Goal: Task Accomplishment & Management: Manage account settings

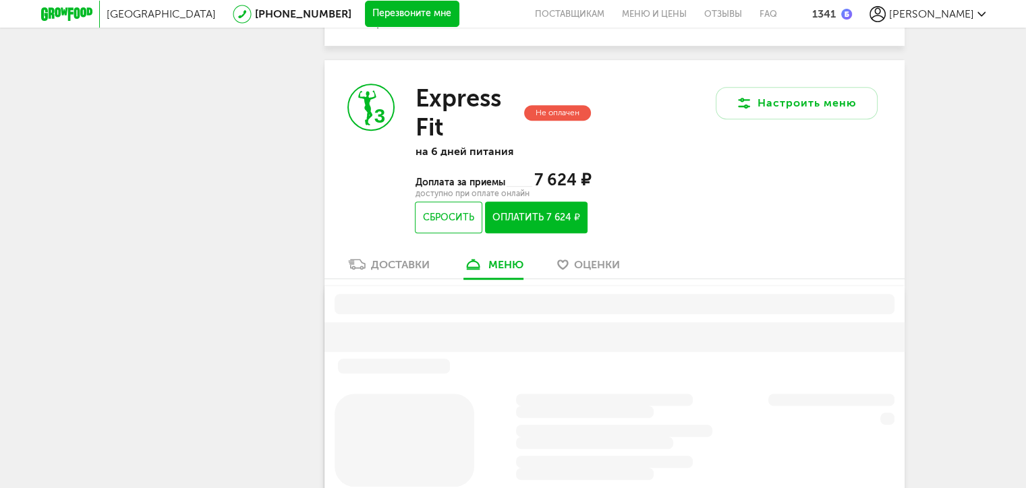
scroll to position [877, 0]
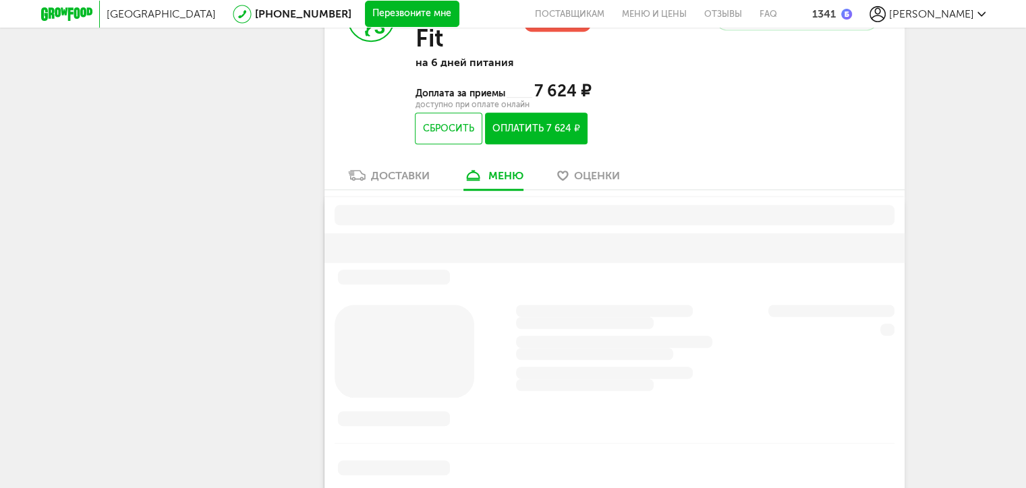
click at [413, 173] on div "Доставки" at bounding box center [400, 175] width 59 height 13
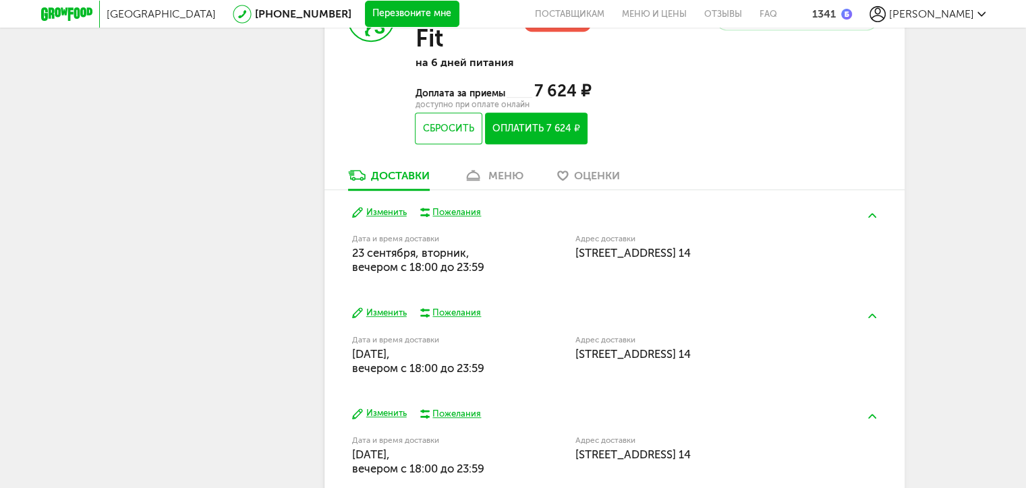
click at [488, 184] on link "меню" at bounding box center [494, 179] width 74 height 22
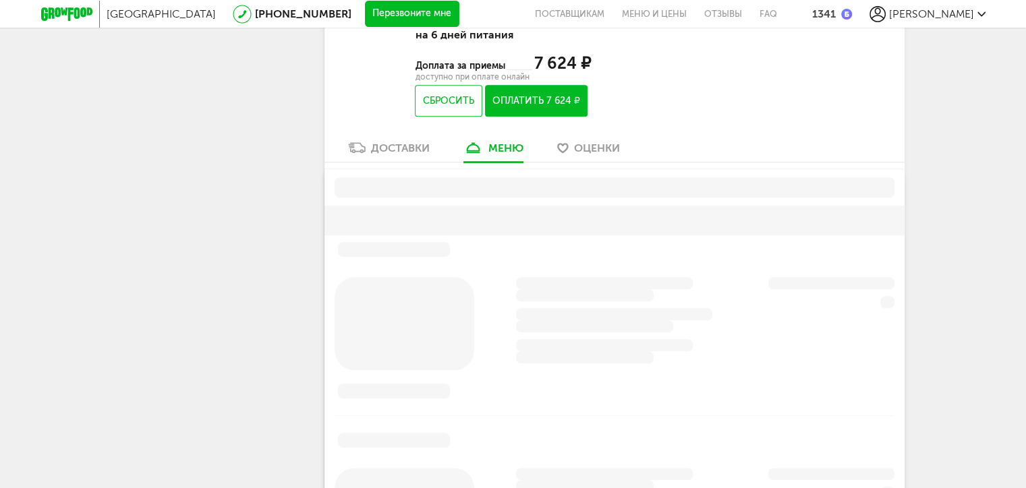
scroll to position [950, 0]
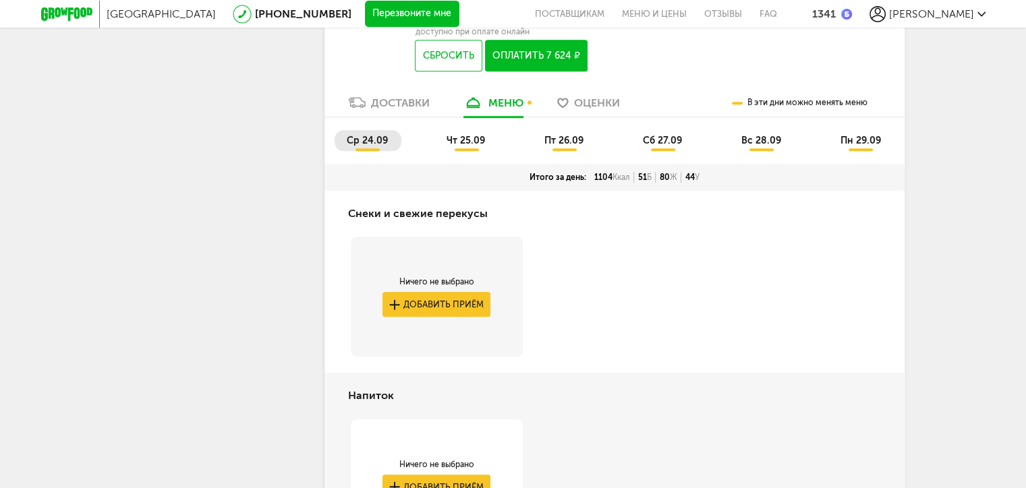
click at [360, 136] on span "ср 24.09" at bounding box center [367, 140] width 41 height 11
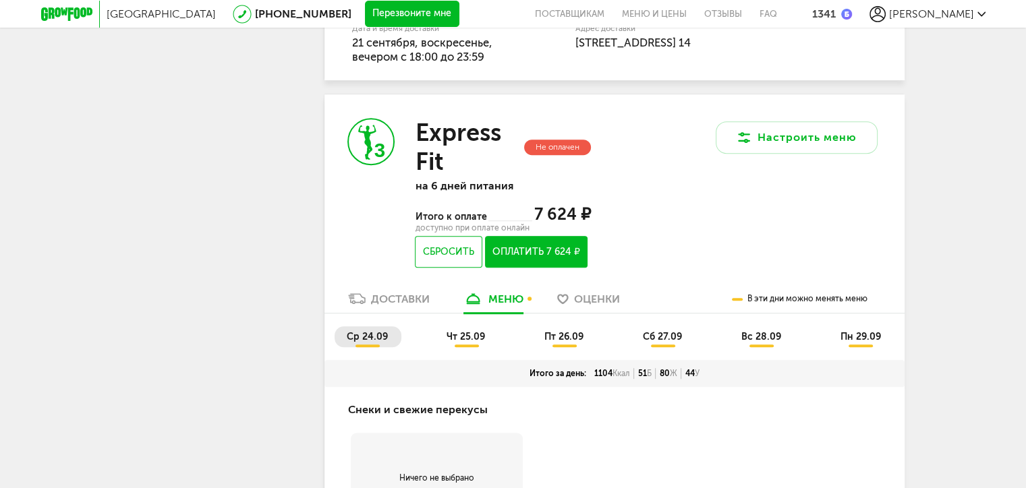
scroll to position [815, 0]
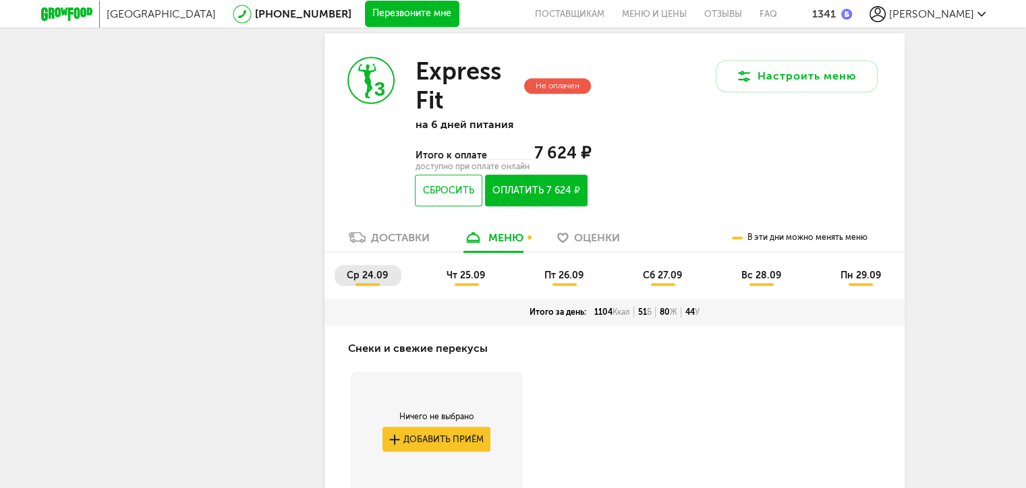
click at [475, 283] on li "чт 25.09" at bounding box center [466, 275] width 64 height 21
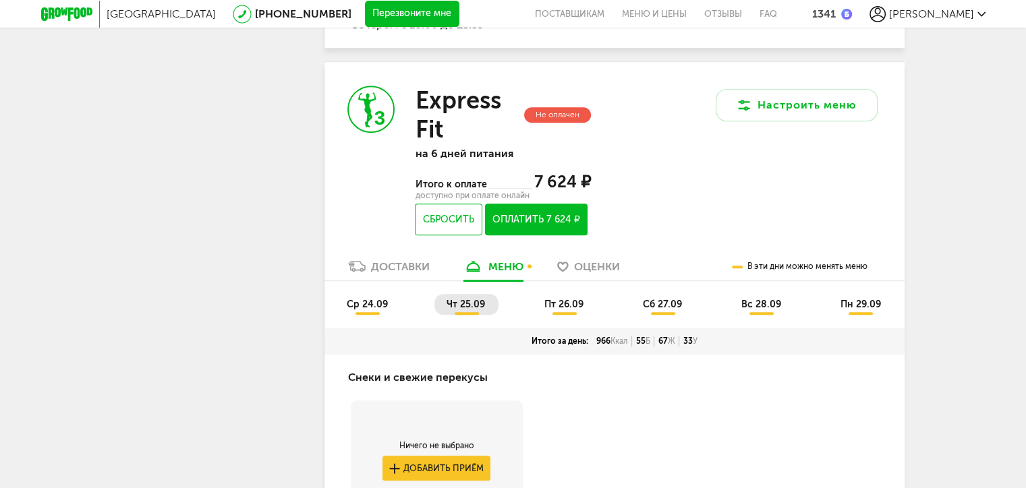
scroll to position [950, 0]
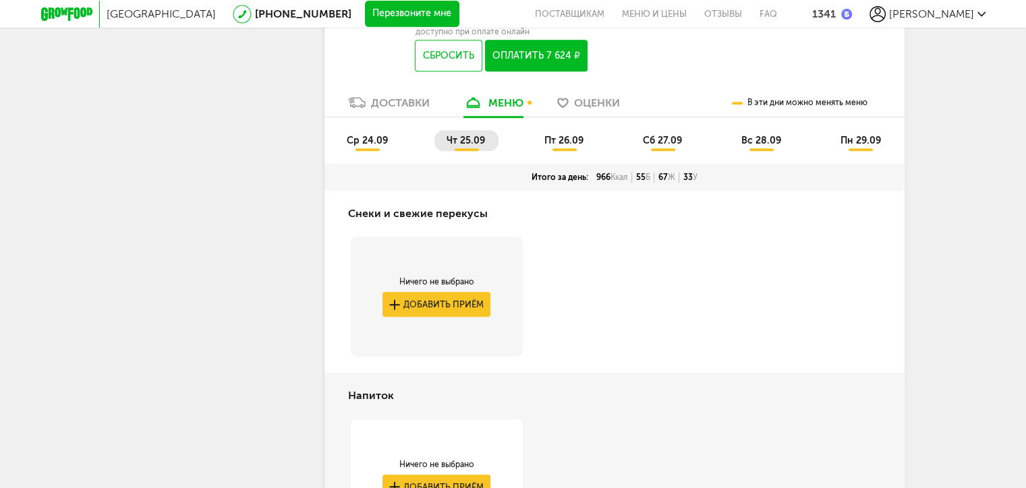
drag, startPoint x: 567, startPoint y: 134, endPoint x: 567, endPoint y: 146, distance: 12.1
click at [567, 134] on li "пт 26.09" at bounding box center [564, 140] width 65 height 21
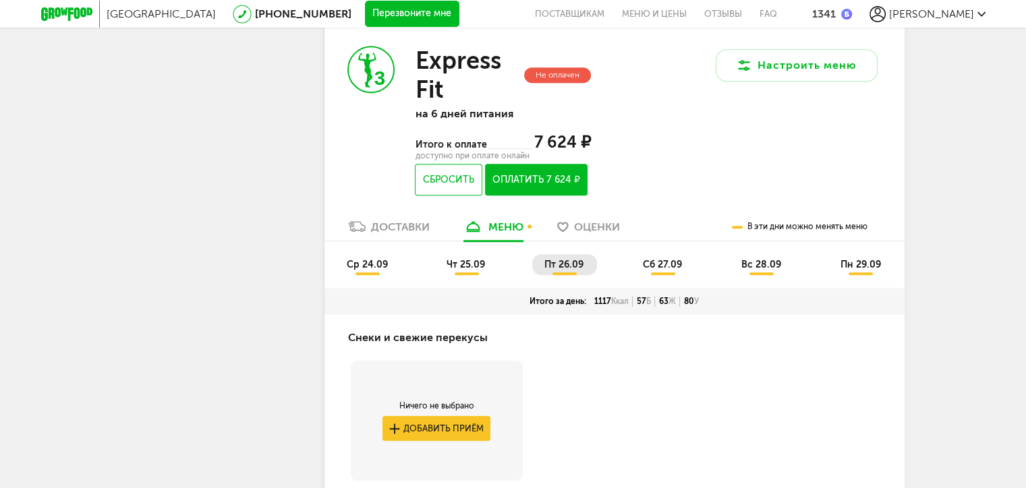
scroll to position [882, 0]
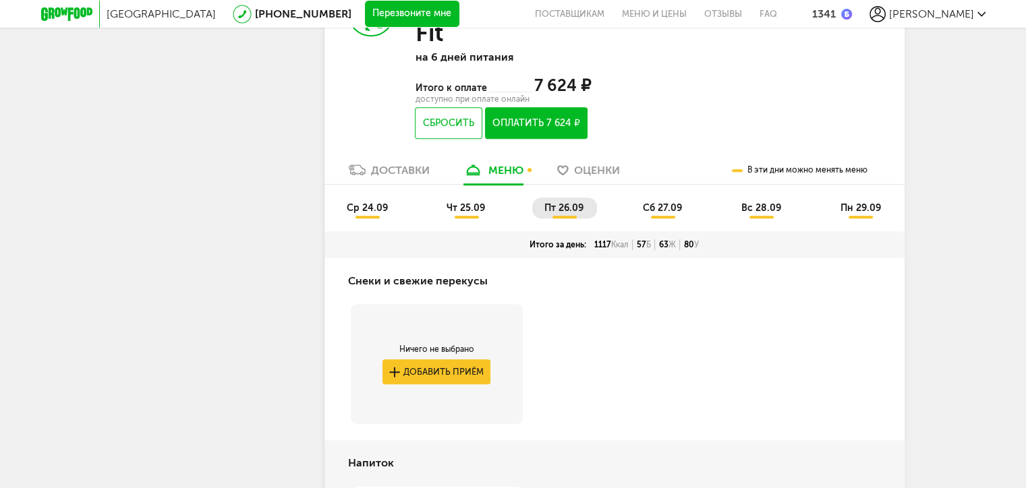
click at [660, 205] on span "сб 27.09" at bounding box center [662, 207] width 39 height 11
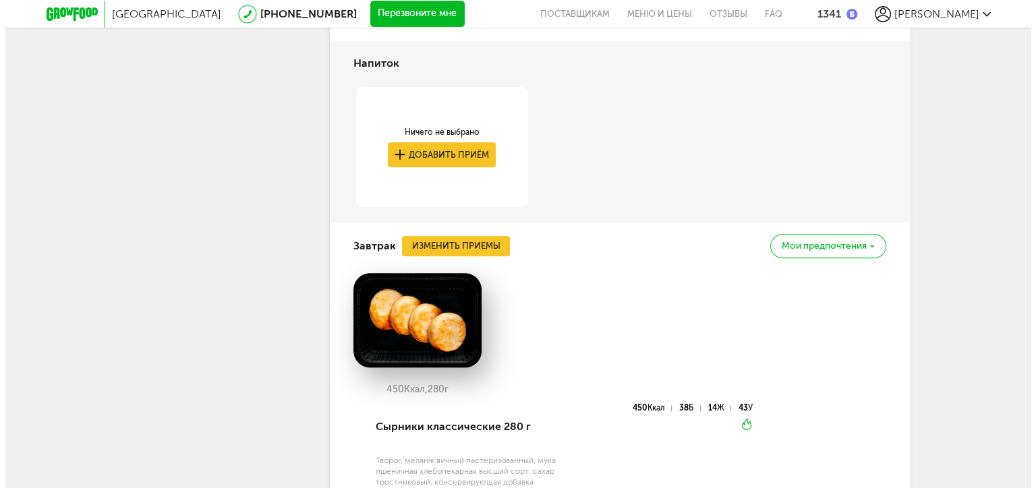
scroll to position [1219, 0]
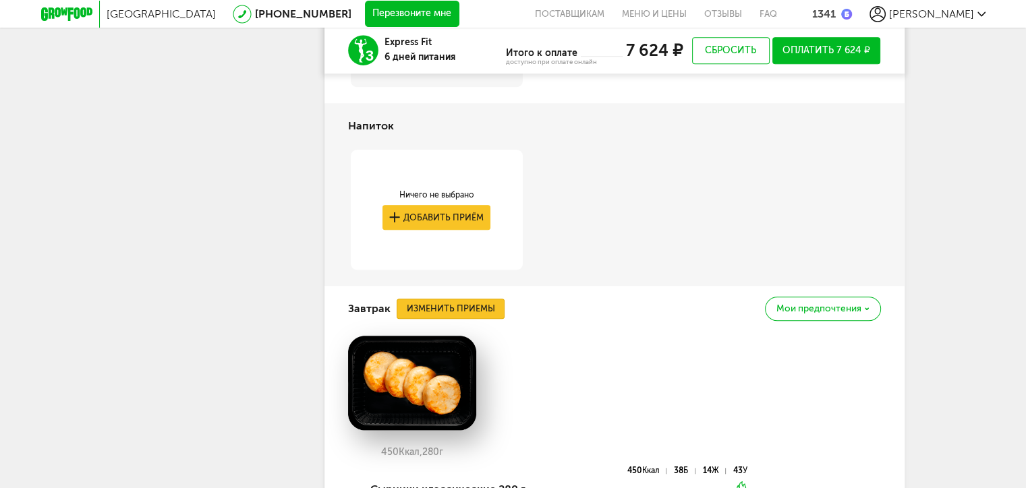
click at [431, 309] on button "Изменить приемы" at bounding box center [451, 309] width 108 height 20
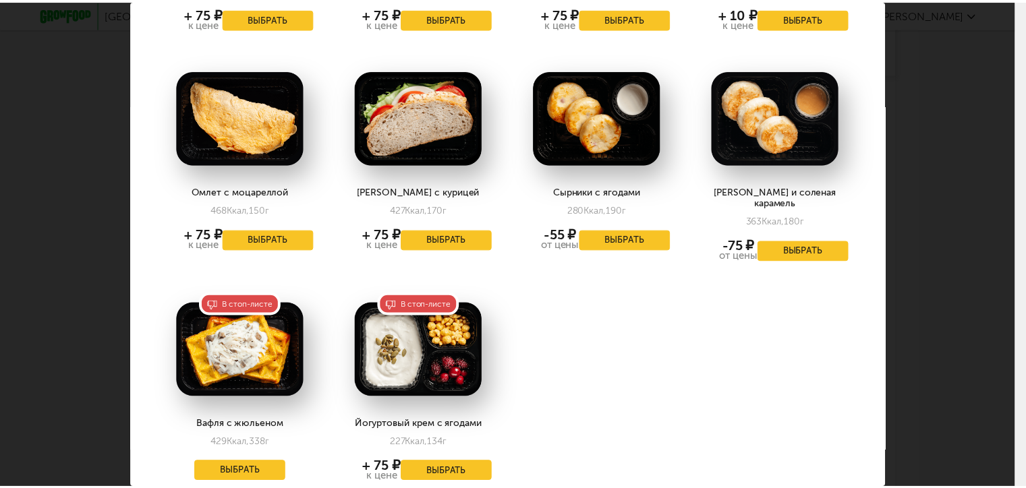
scroll to position [1877, 0]
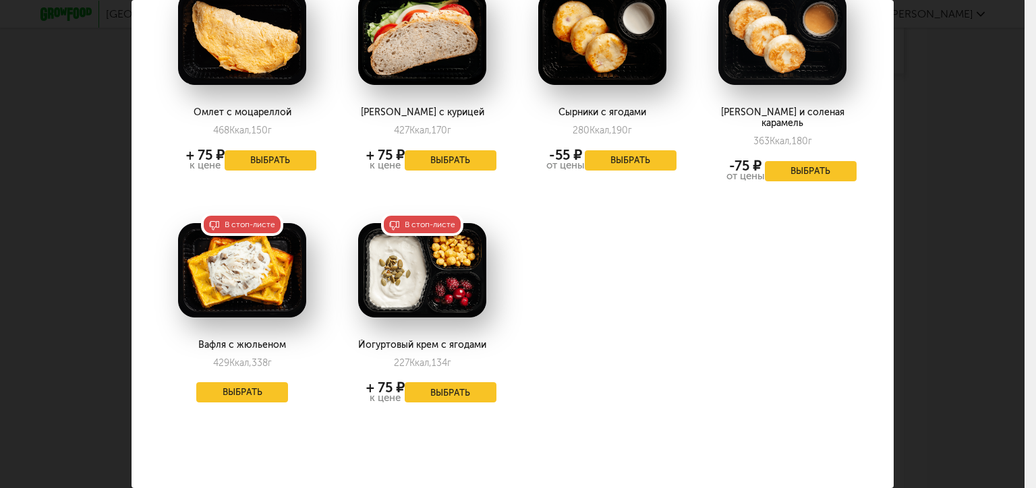
click at [233, 213] on div "В стоп-листе" at bounding box center [242, 224] width 82 height 23
click at [235, 382] on button "Выбрать" at bounding box center [242, 392] width 92 height 20
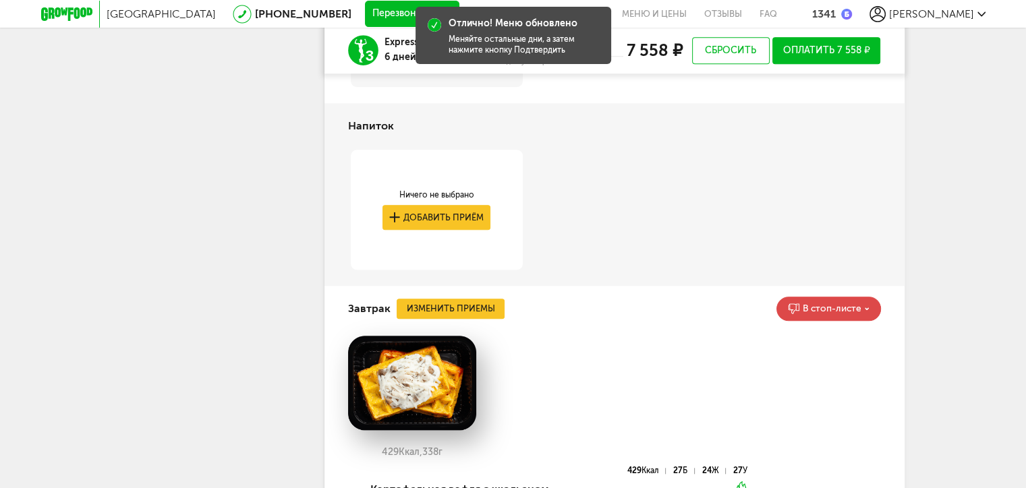
click at [850, 308] on span "В стоп-листе" at bounding box center [831, 308] width 59 height 9
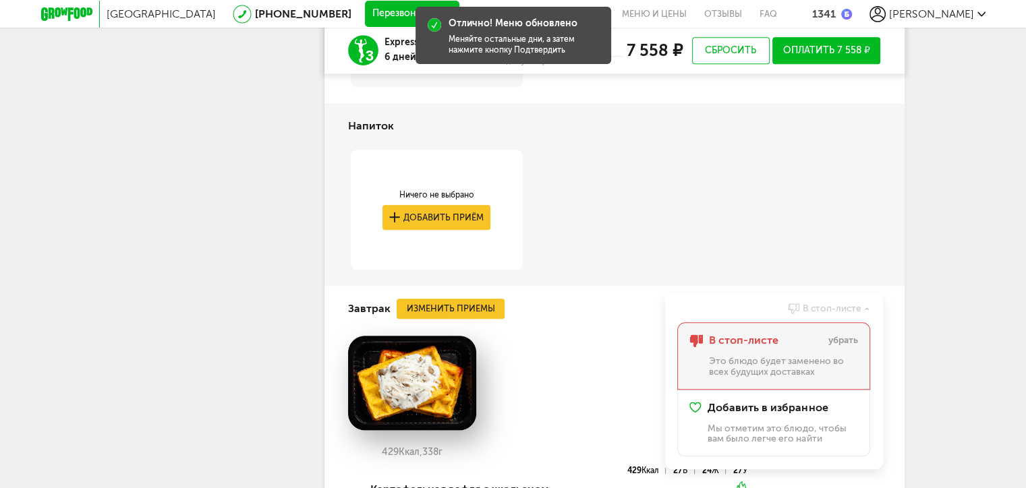
click at [757, 336] on span "В стоп-листе" at bounding box center [742, 340] width 69 height 12
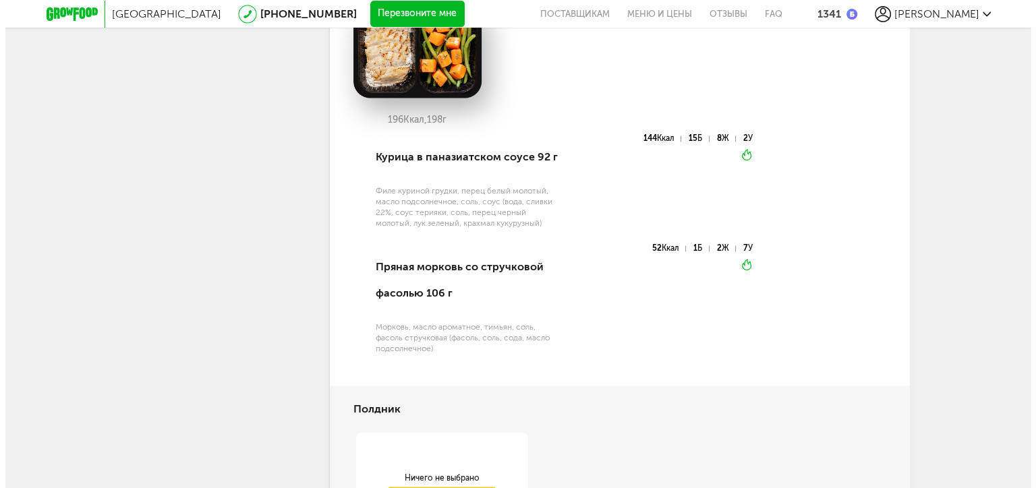
scroll to position [1894, 0]
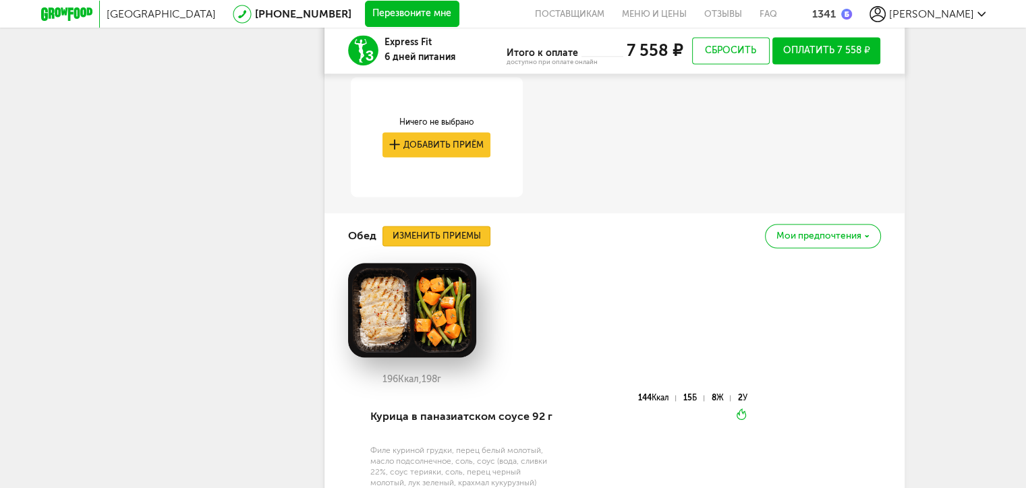
click at [455, 246] on button "Изменить приемы" at bounding box center [436, 236] width 108 height 20
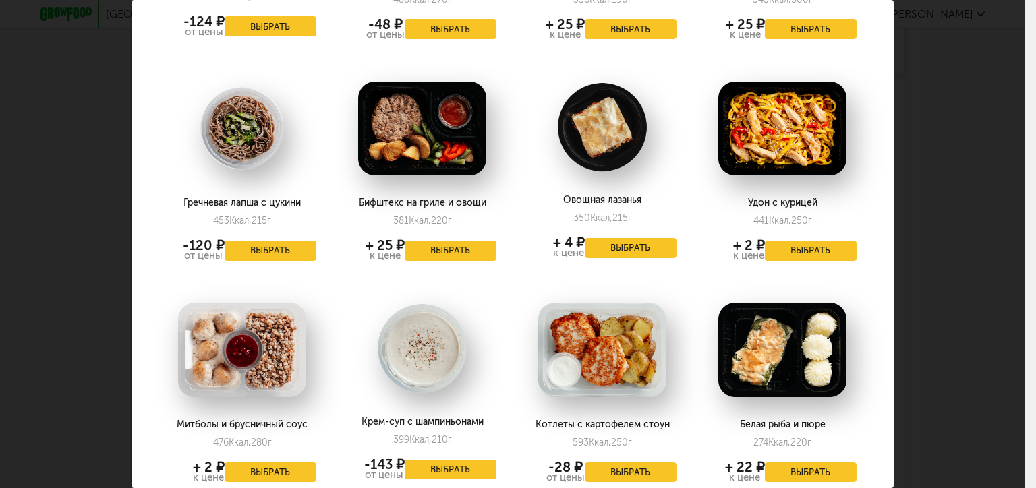
scroll to position [1686, 0]
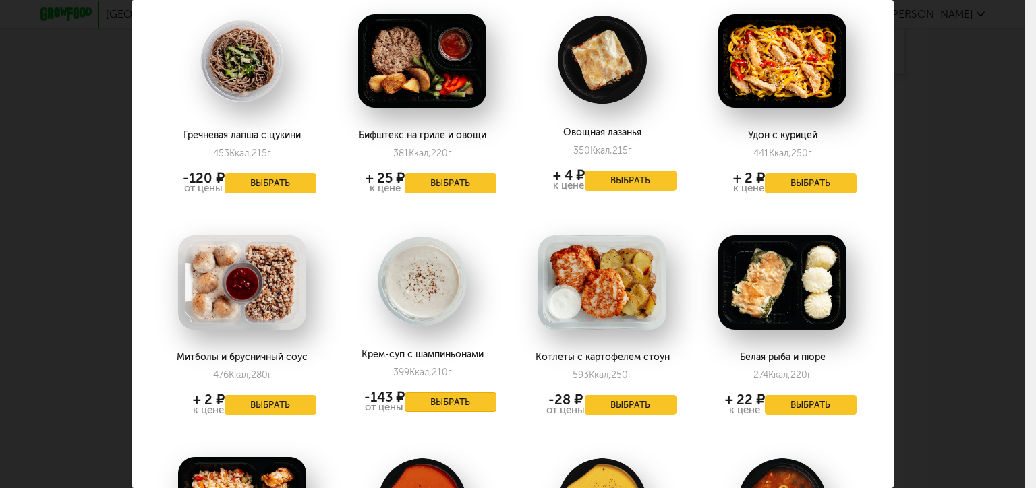
click at [445, 392] on button "Выбрать" at bounding box center [451, 402] width 92 height 20
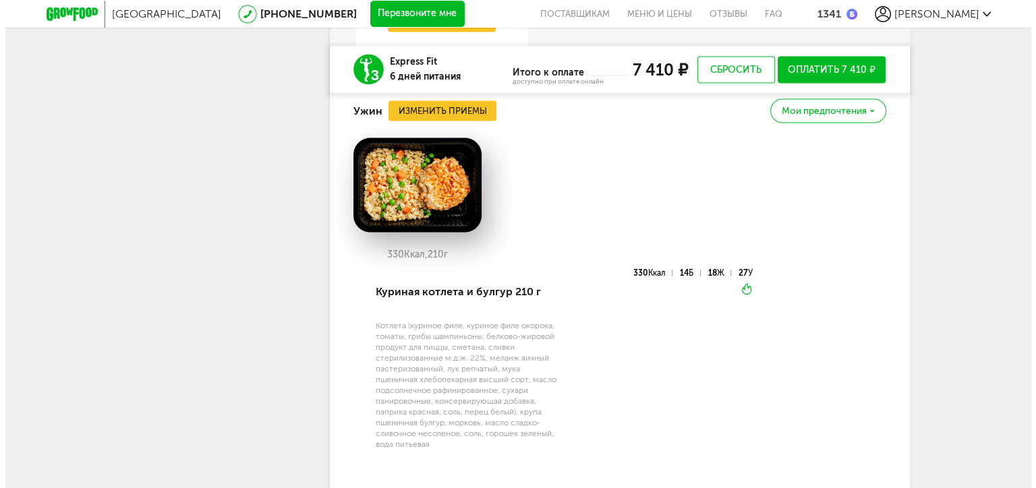
scroll to position [2568, 0]
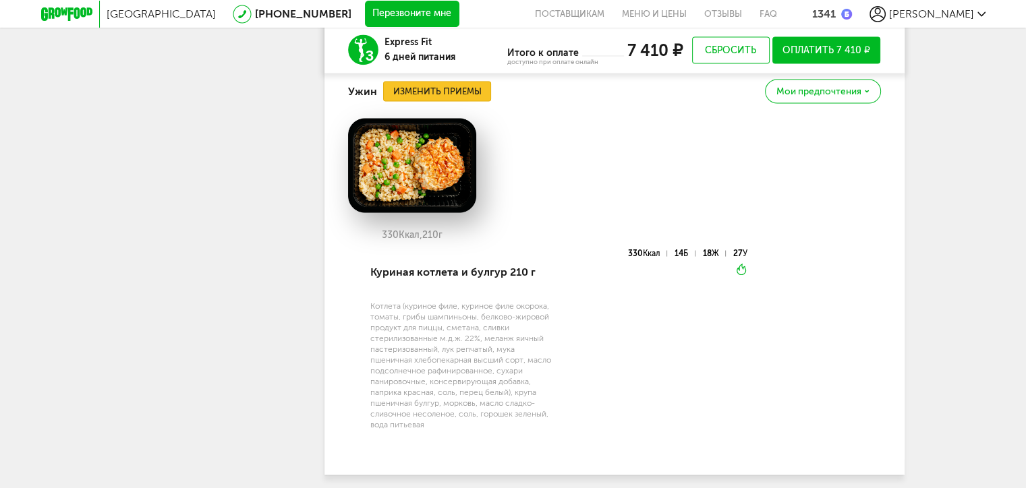
click at [396, 102] on button "Изменить приемы" at bounding box center [437, 92] width 108 height 20
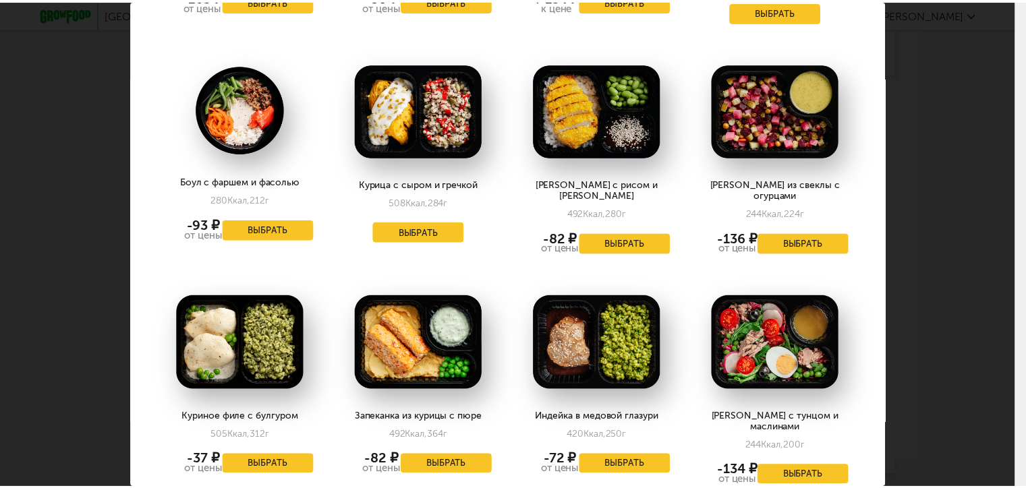
scroll to position [1012, 0]
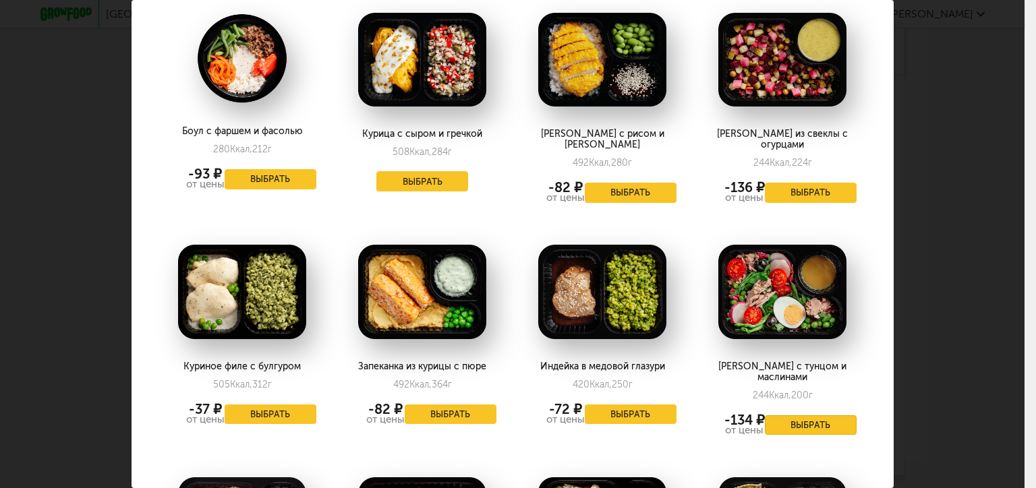
click at [815, 415] on button "Выбрать" at bounding box center [811, 425] width 92 height 20
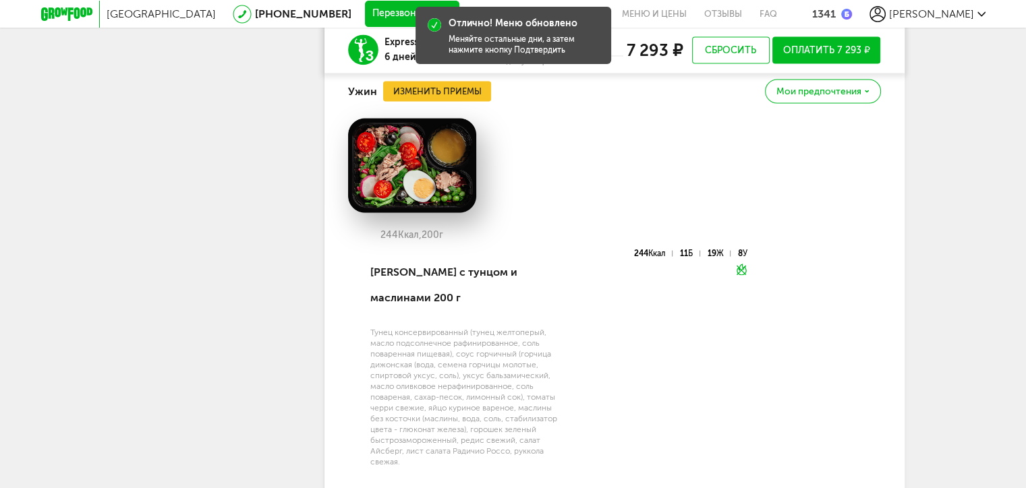
click at [848, 103] on div "Мои предпочтения" at bounding box center [822, 92] width 115 height 24
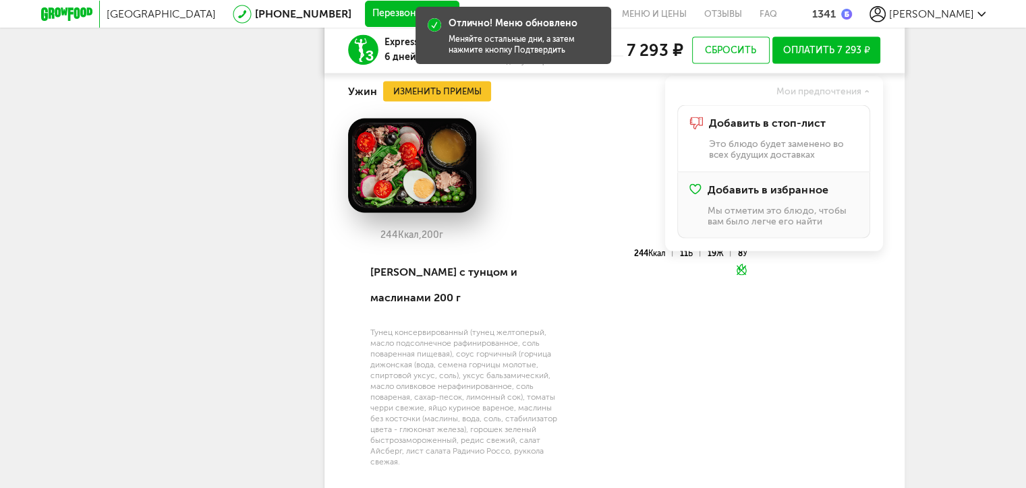
click at [807, 205] on li "Добавить в избранное Мы отметим это блюдо, чтобы вам было легче его найти" at bounding box center [773, 206] width 193 height 67
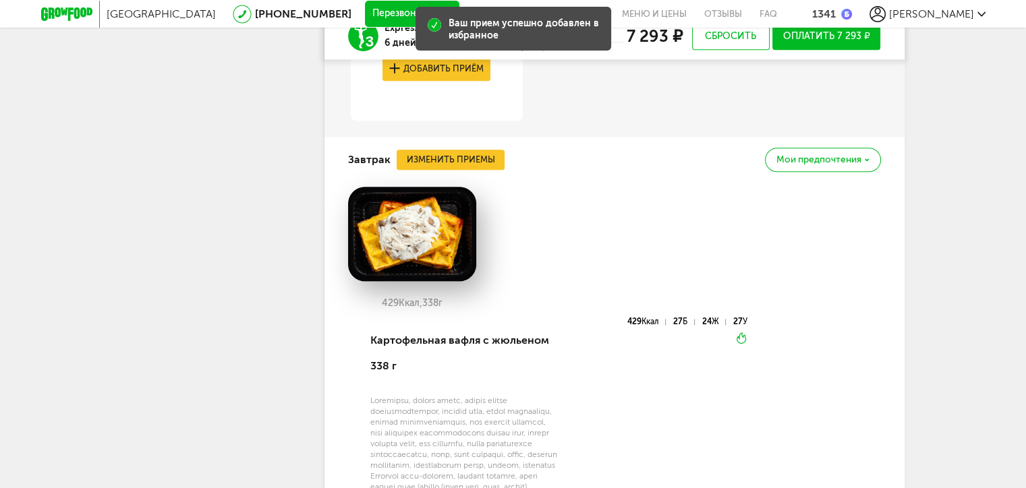
scroll to position [1354, 0]
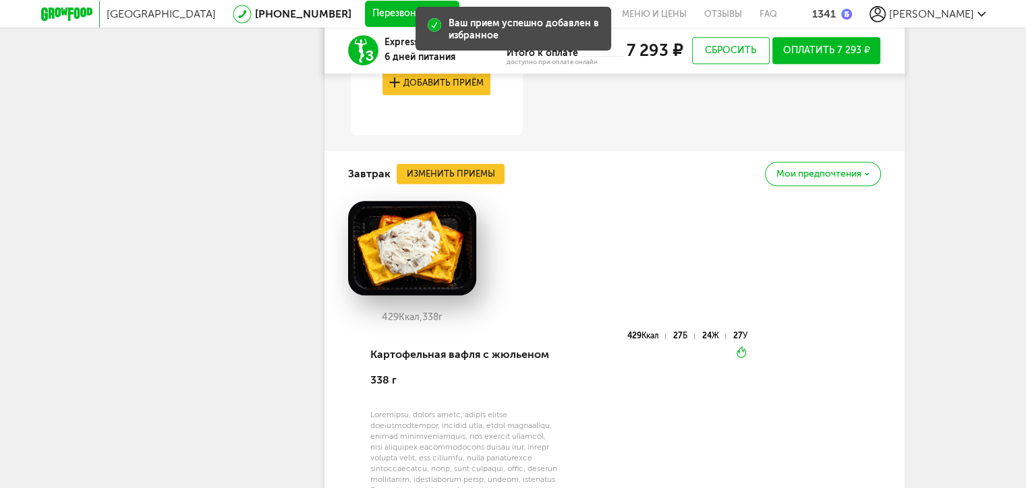
click at [820, 174] on span "Мои предпочтения" at bounding box center [818, 173] width 85 height 9
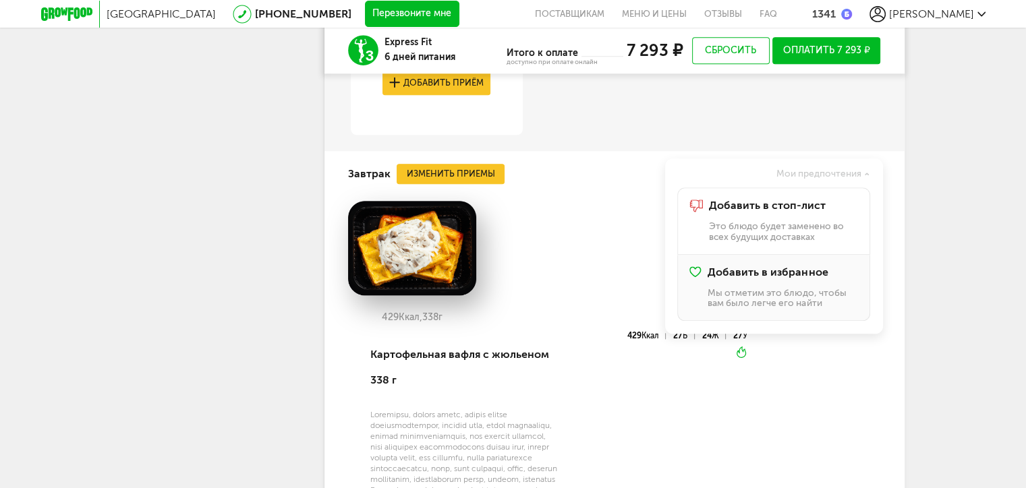
click at [779, 270] on span "Добавить в избранное" at bounding box center [767, 272] width 120 height 12
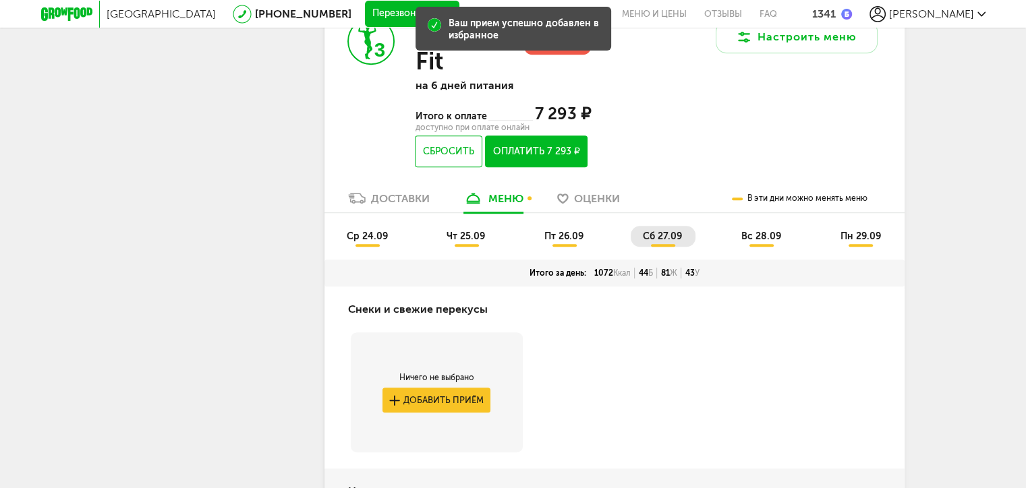
scroll to position [815, 0]
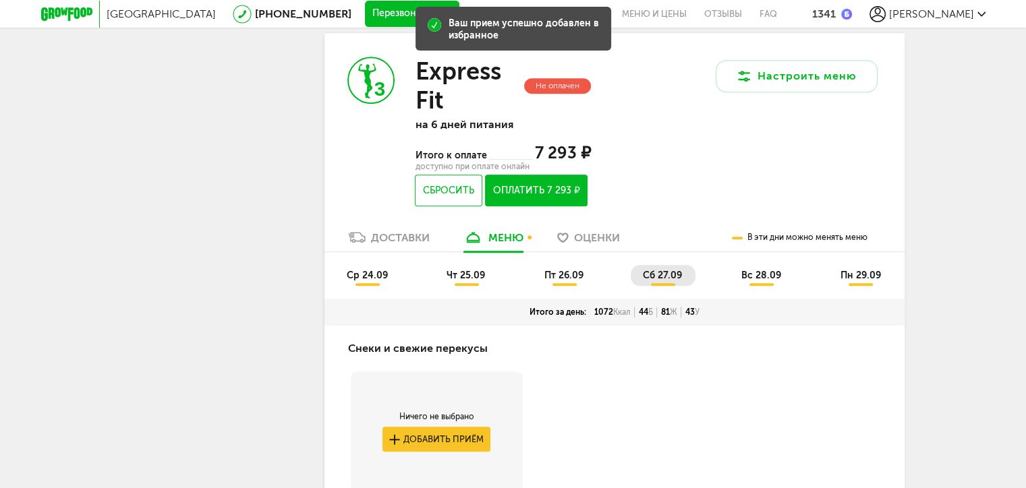
click at [561, 275] on span "пт 26.09" at bounding box center [563, 275] width 39 height 11
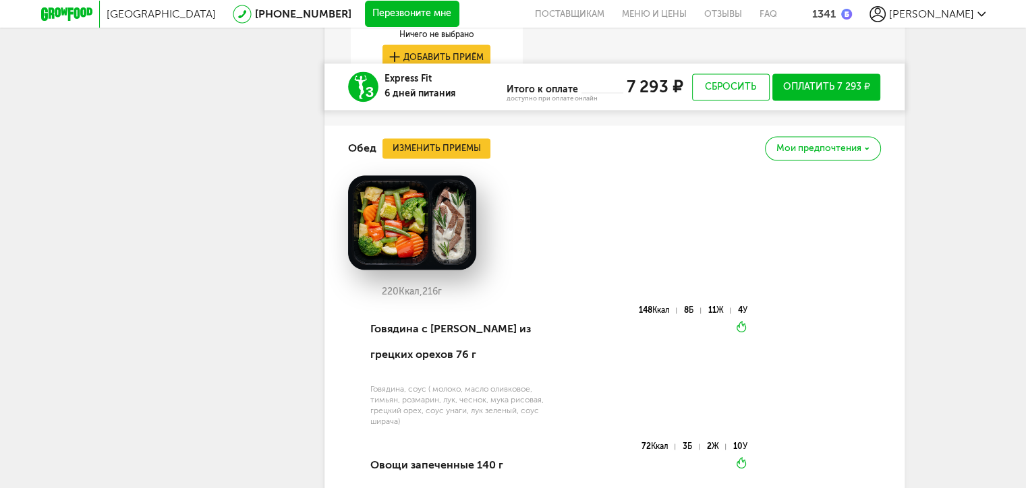
scroll to position [2028, 0]
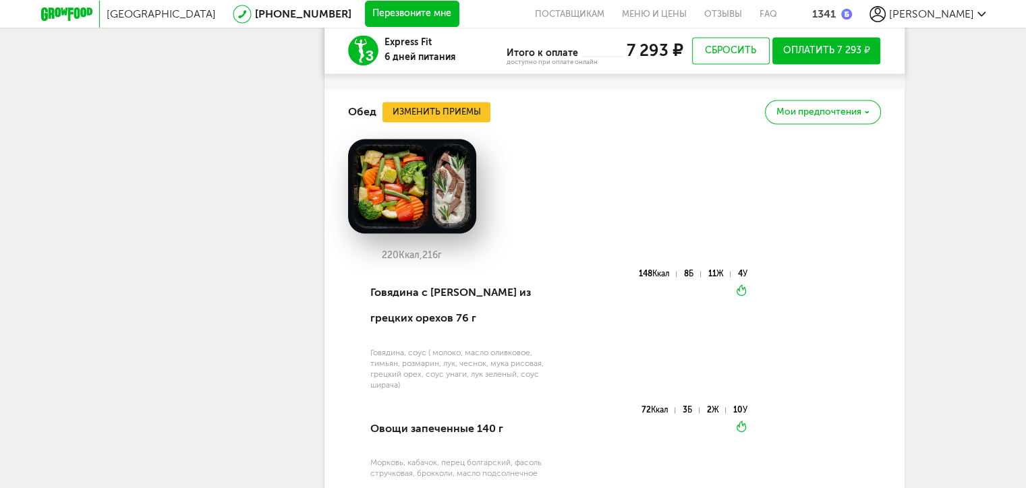
click at [817, 113] on span "Мои предпочтения" at bounding box center [818, 111] width 85 height 9
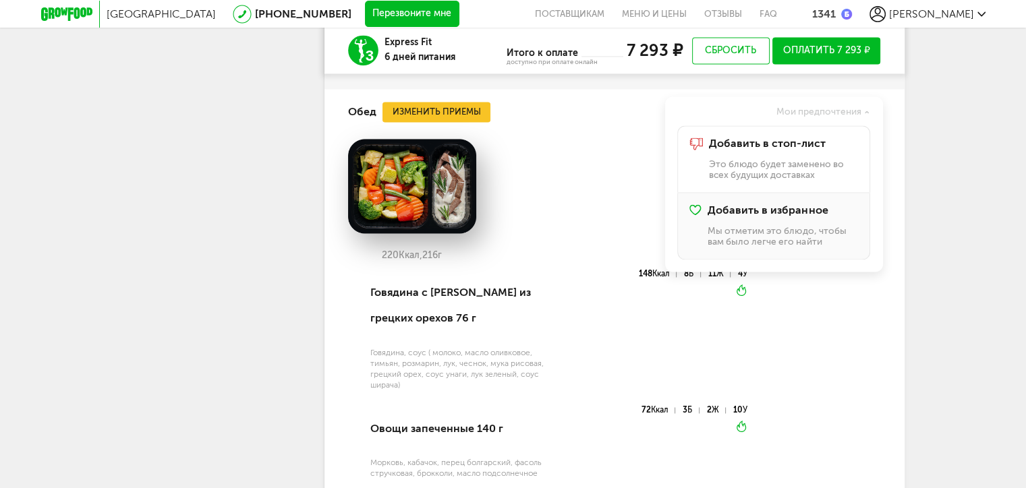
click at [772, 212] on span "Добавить в избранное" at bounding box center [767, 210] width 120 height 12
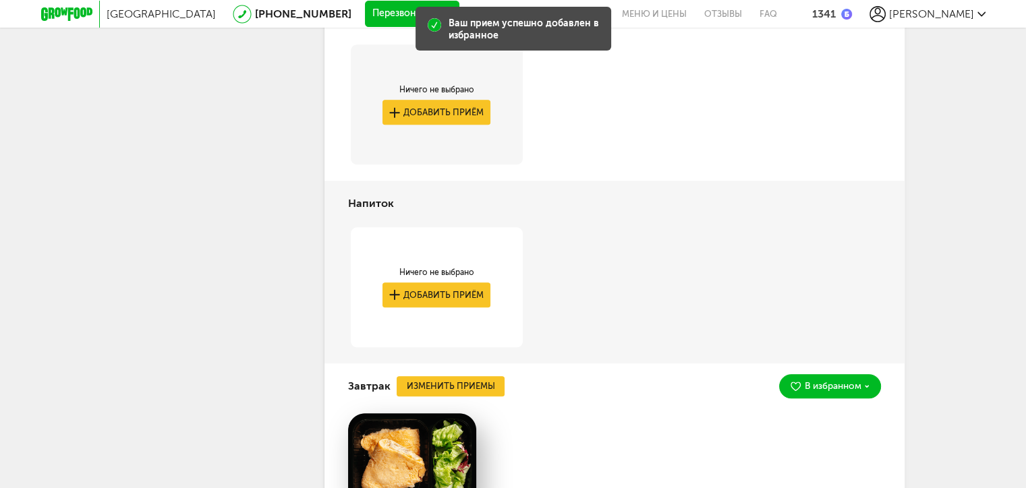
scroll to position [882, 0]
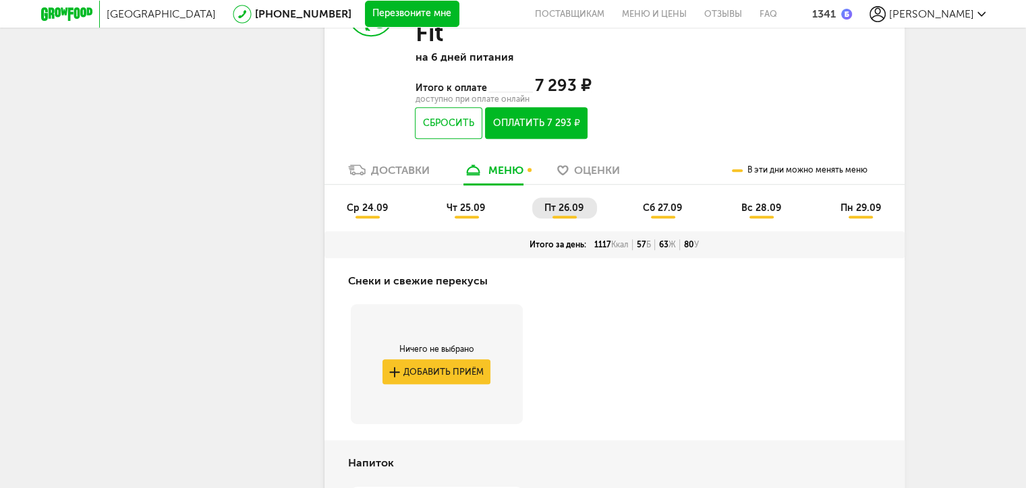
click at [652, 208] on span "сб 27.09" at bounding box center [662, 207] width 39 height 11
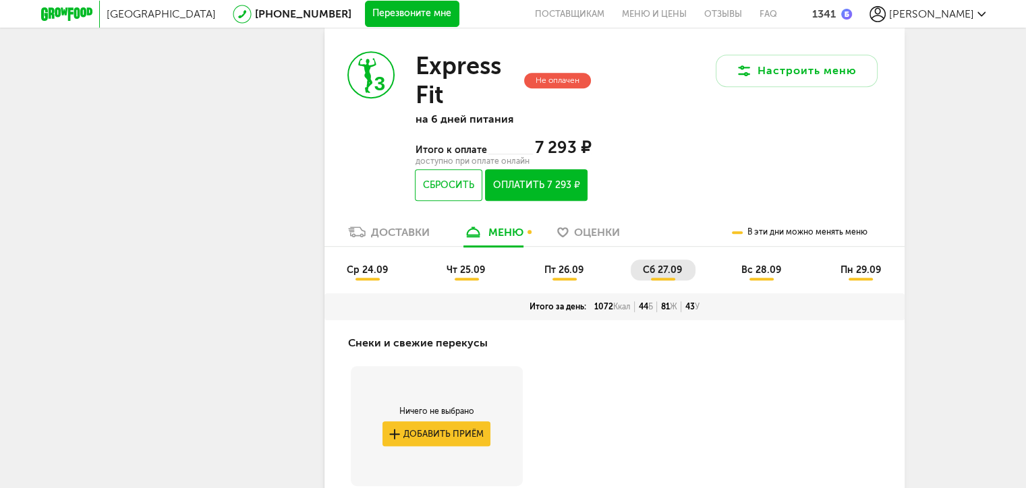
scroll to position [815, 0]
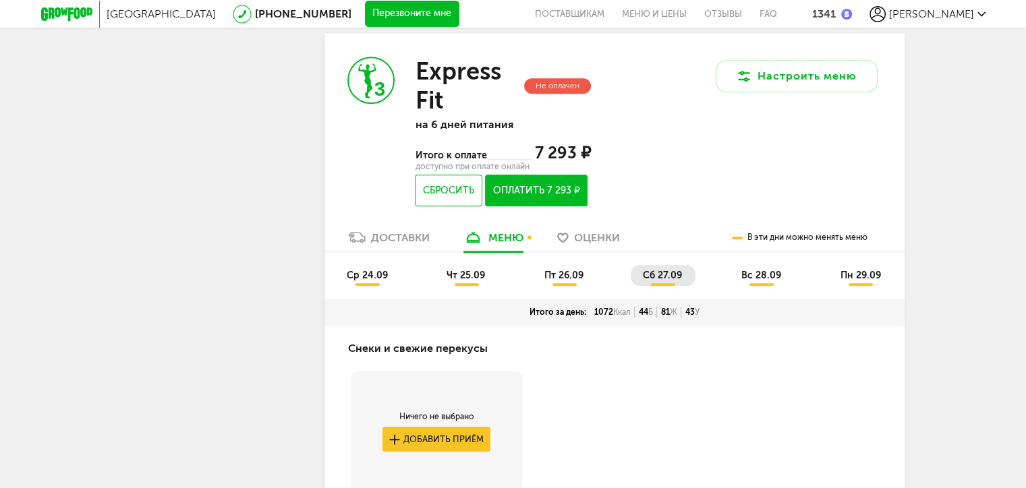
click at [747, 278] on span "вс 28.09" at bounding box center [761, 275] width 40 height 11
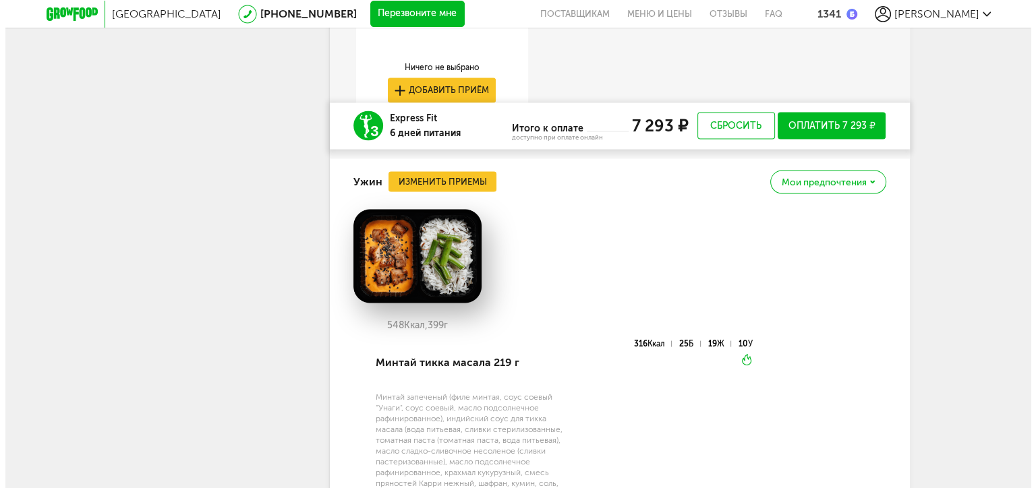
scroll to position [2366, 0]
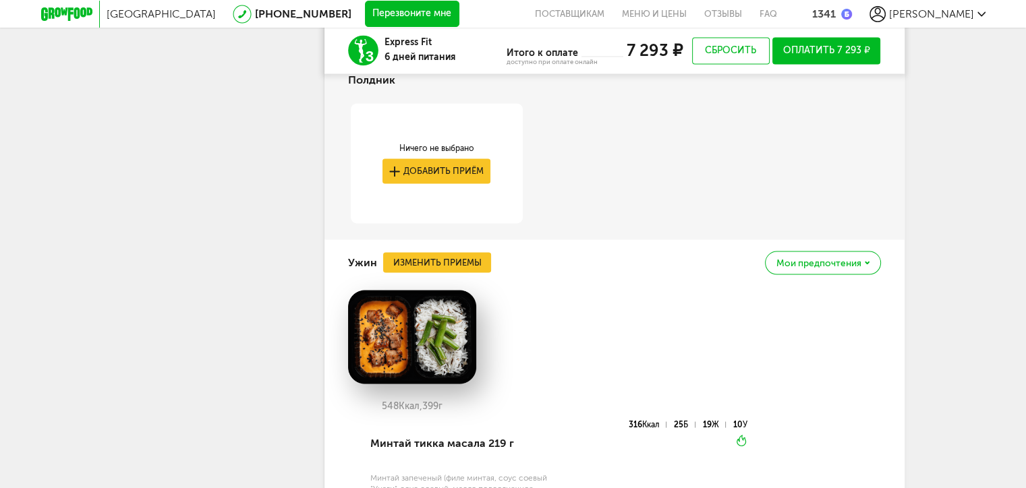
click at [847, 264] on span "Мои предпочтения" at bounding box center [818, 262] width 85 height 9
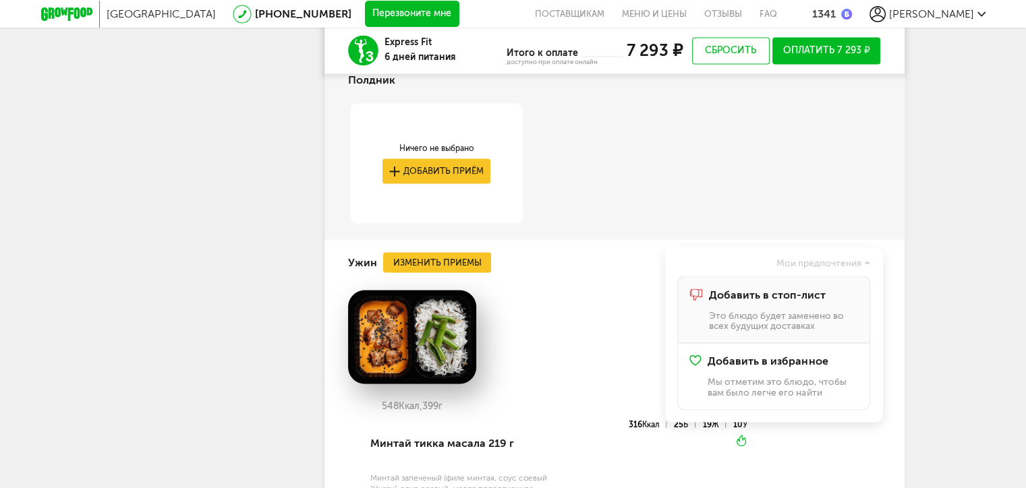
click at [827, 299] on h4 "Добавить в стоп-лист" at bounding box center [782, 295] width 149 height 12
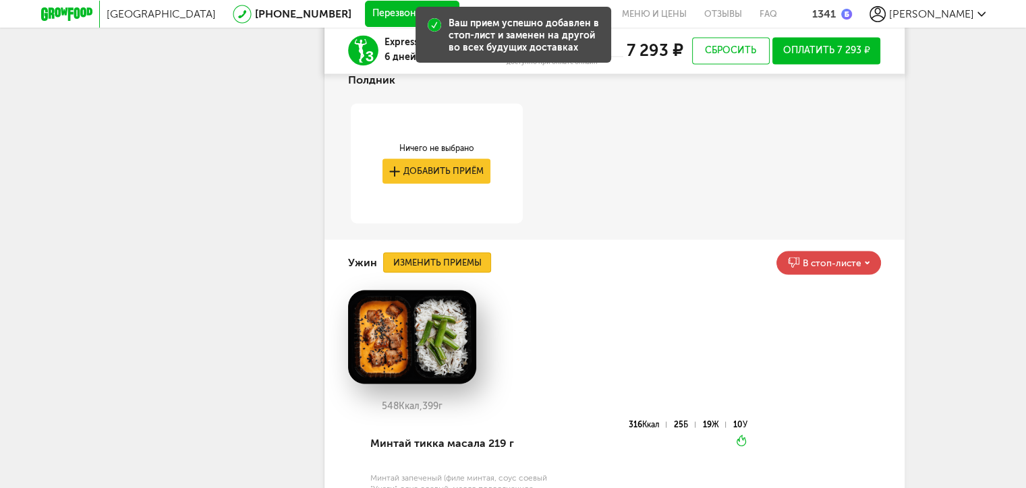
click at [438, 258] on button "Изменить приемы" at bounding box center [437, 262] width 108 height 20
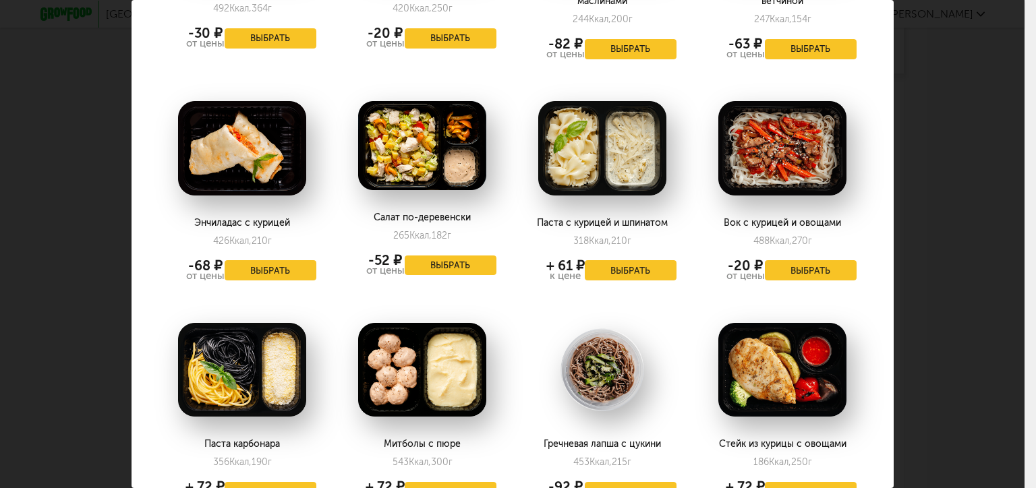
scroll to position [1338, 0]
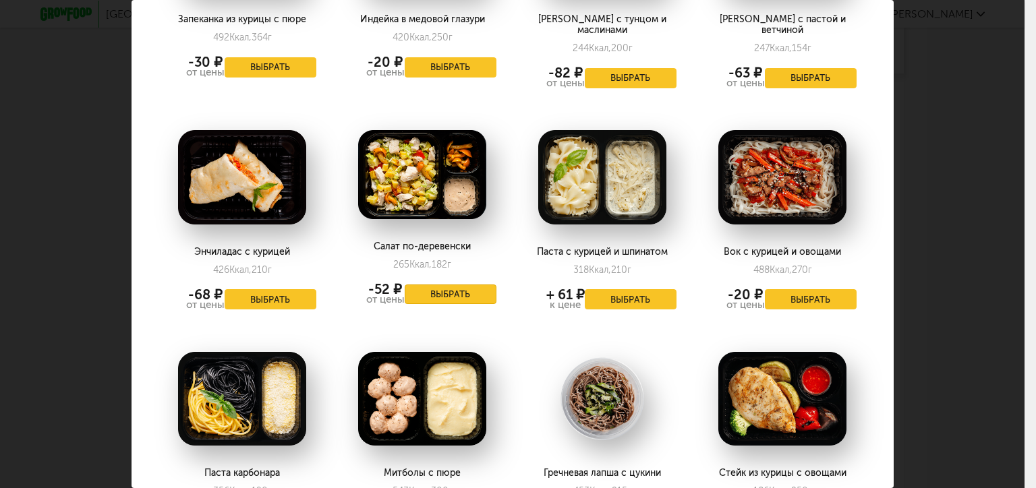
click at [448, 285] on button "Выбрать" at bounding box center [451, 295] width 92 height 20
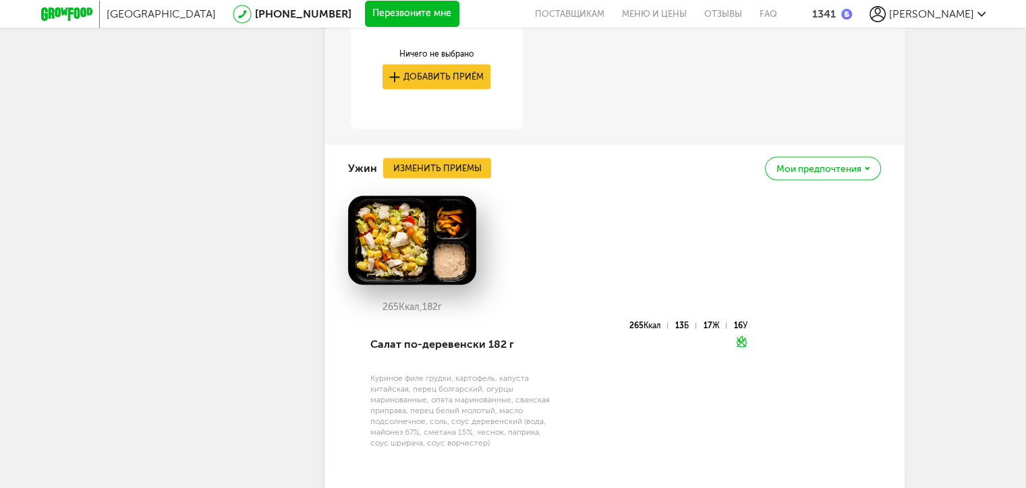
scroll to position [2501, 0]
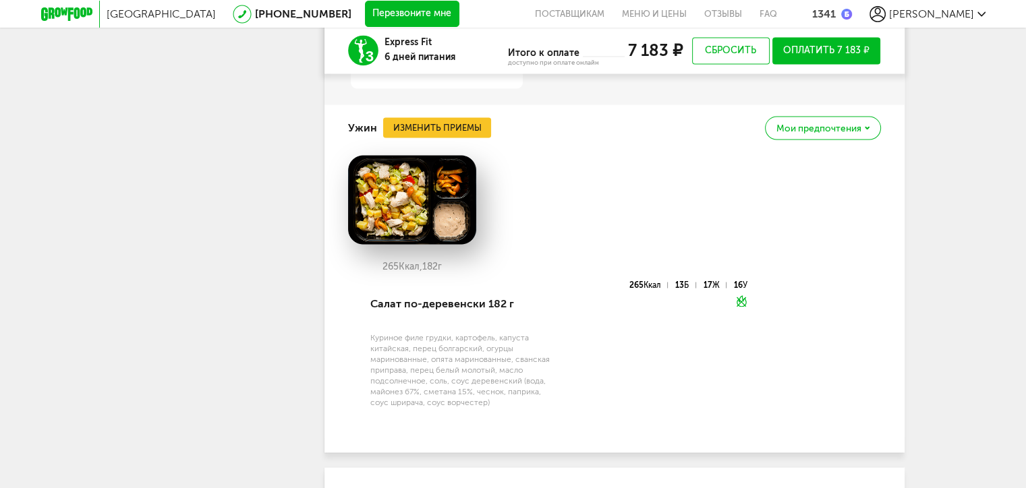
click at [802, 123] on span "Мои предпочтения" at bounding box center [818, 127] width 85 height 9
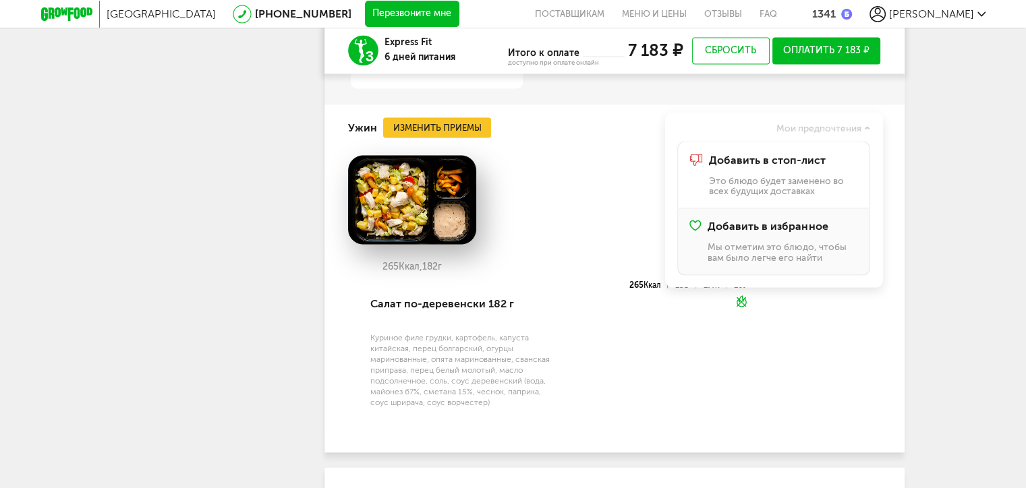
click at [782, 231] on span "Добавить в избранное" at bounding box center [767, 226] width 120 height 12
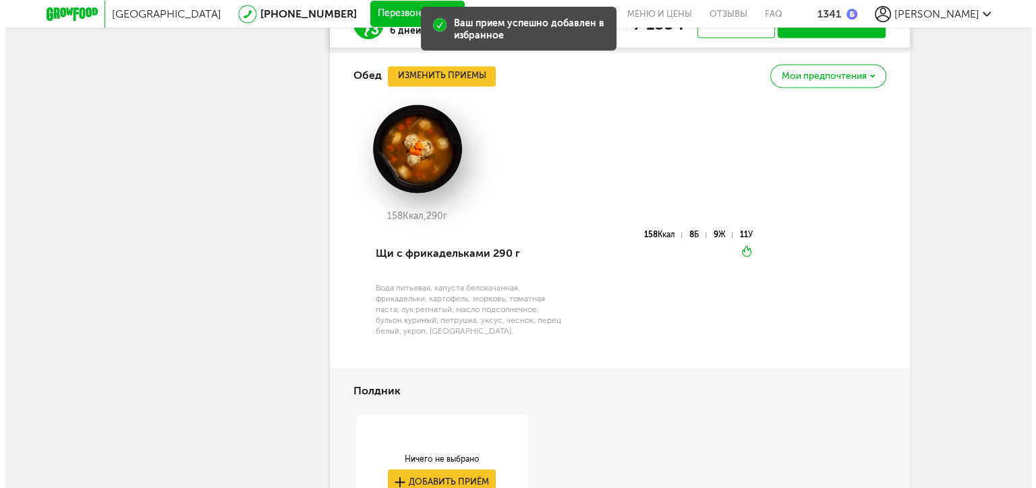
scroll to position [2028, 0]
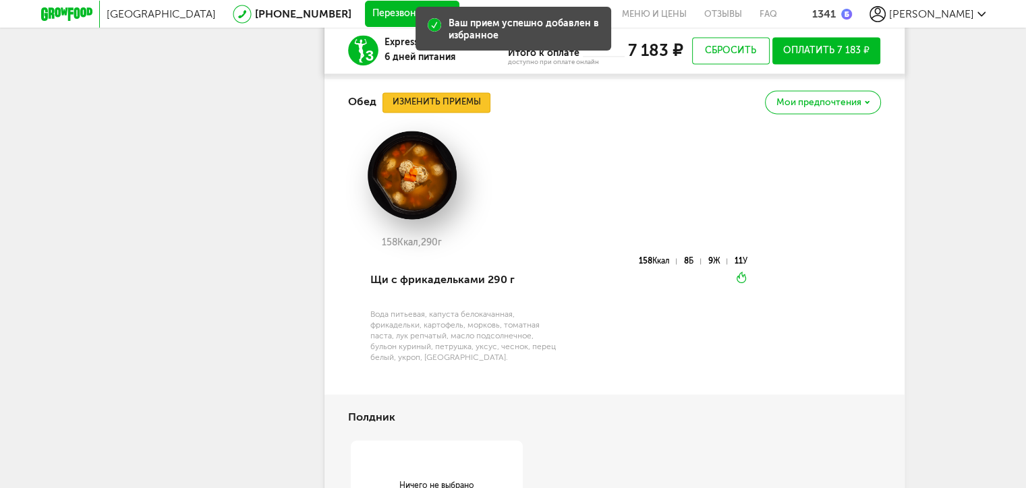
click at [430, 105] on button "Изменить приемы" at bounding box center [436, 102] width 108 height 20
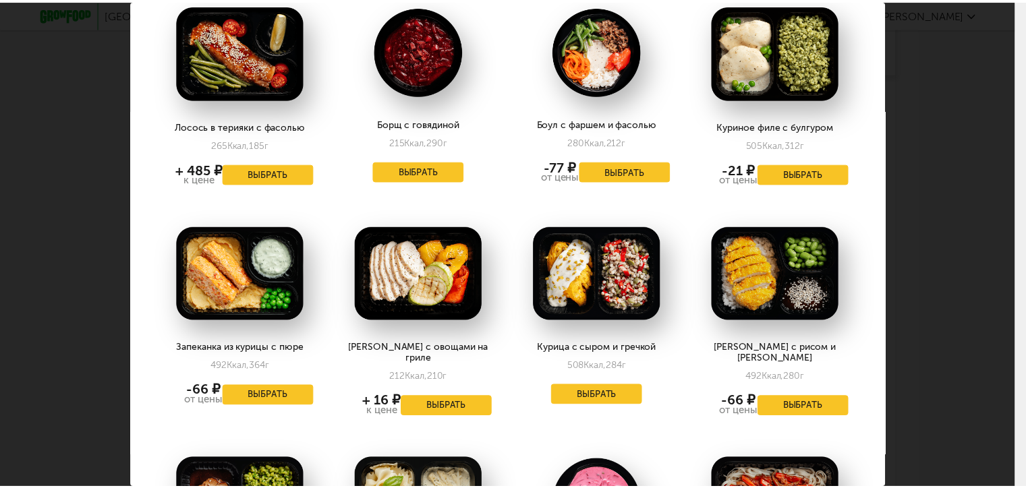
scroll to position [742, 0]
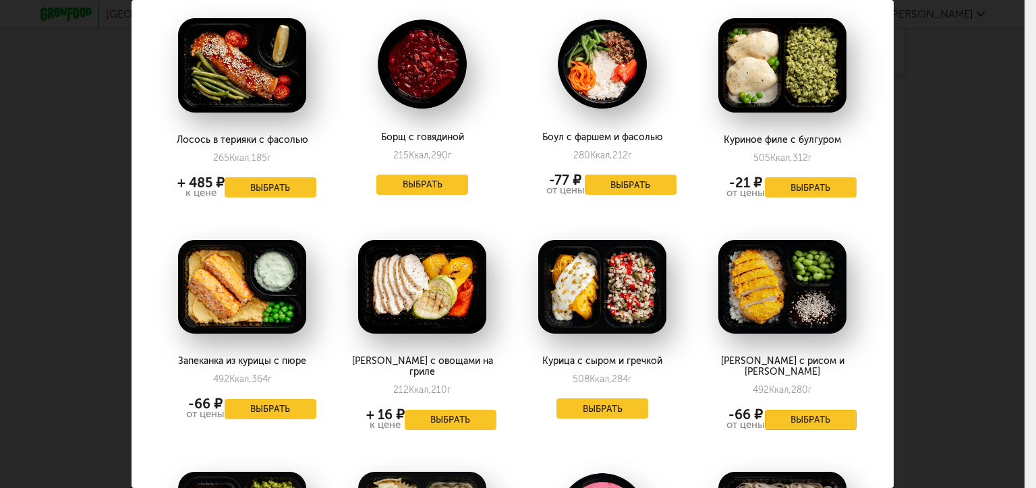
click at [820, 410] on button "Выбрать" at bounding box center [811, 420] width 92 height 20
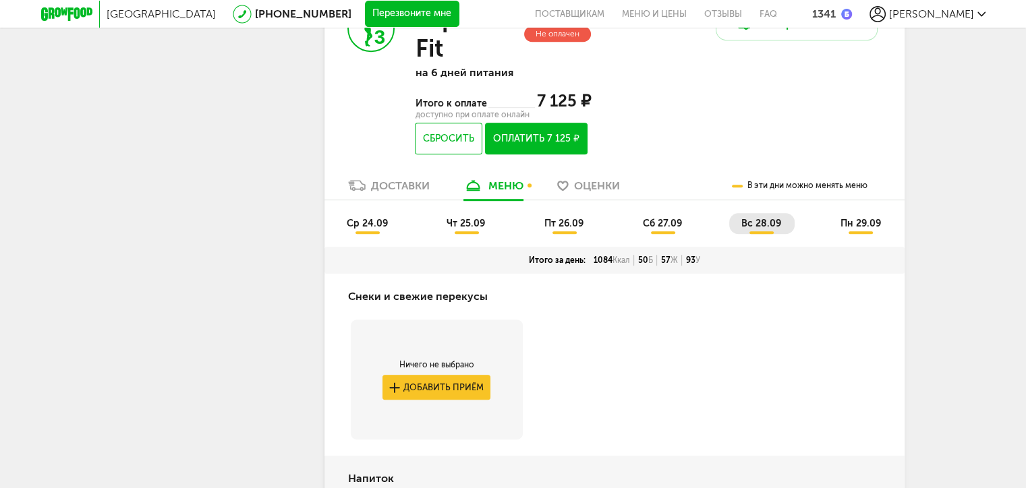
scroll to position [882, 0]
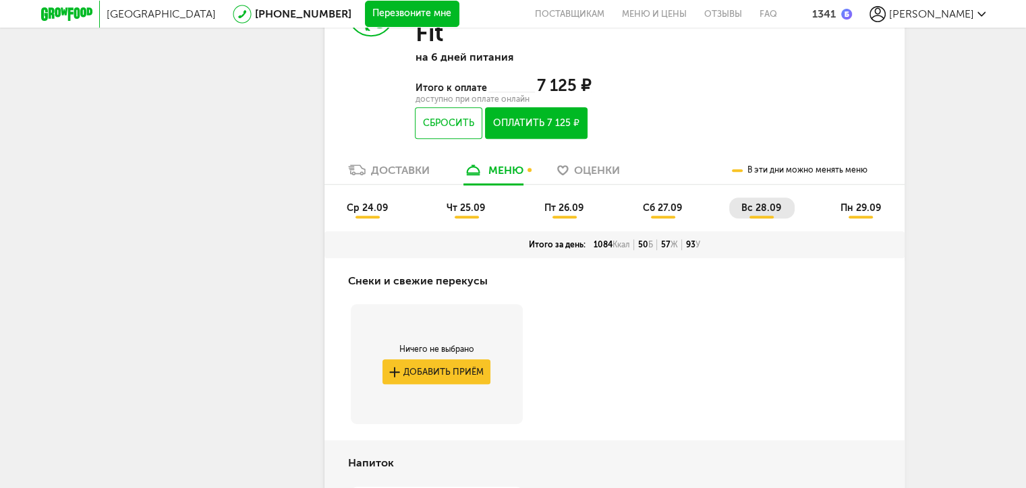
click at [854, 213] on span "пн 29.09" at bounding box center [860, 207] width 40 height 11
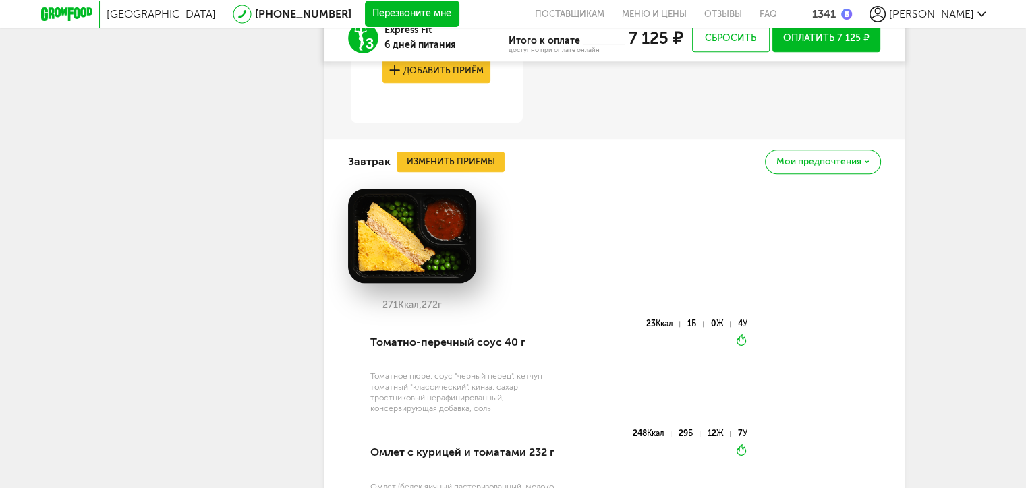
scroll to position [1354, 0]
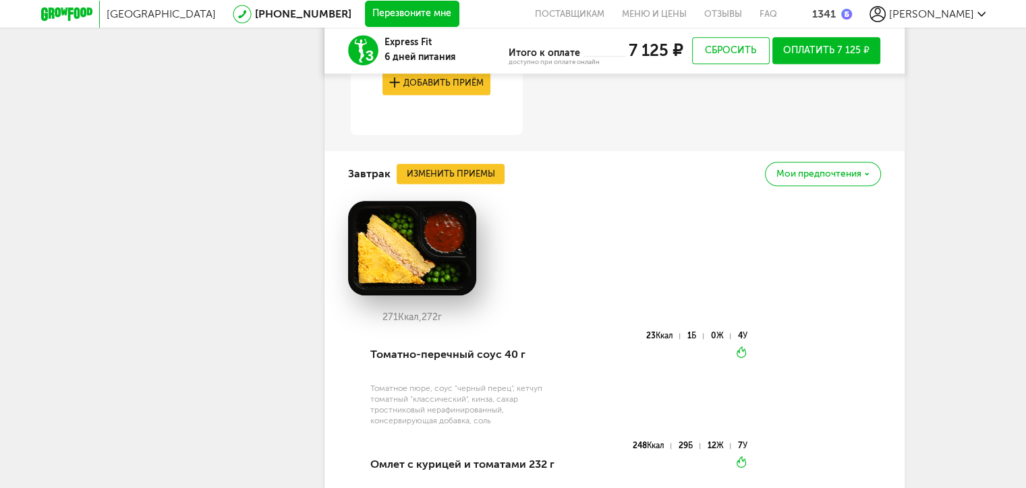
click at [844, 174] on span "Мои предпочтения" at bounding box center [818, 173] width 85 height 9
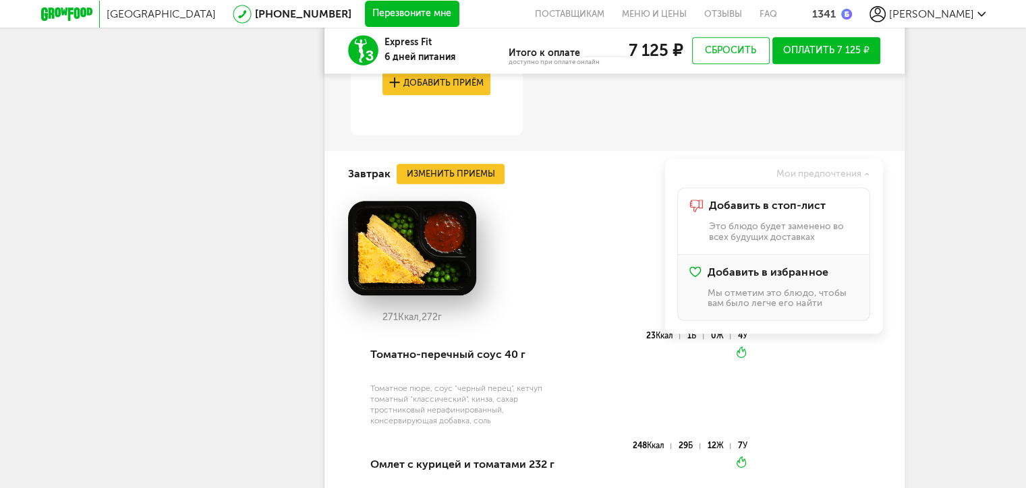
click at [789, 266] on span "Добавить в избранное" at bounding box center [767, 272] width 120 height 12
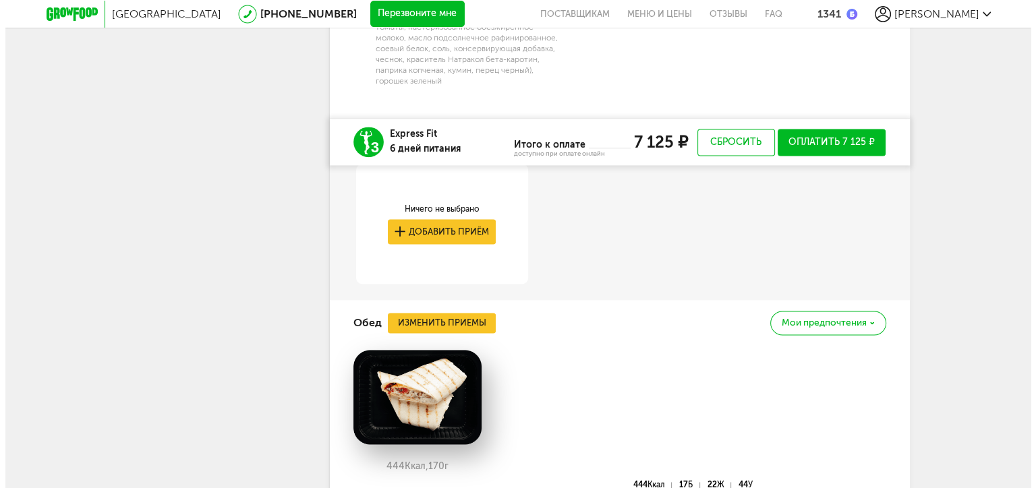
scroll to position [1961, 0]
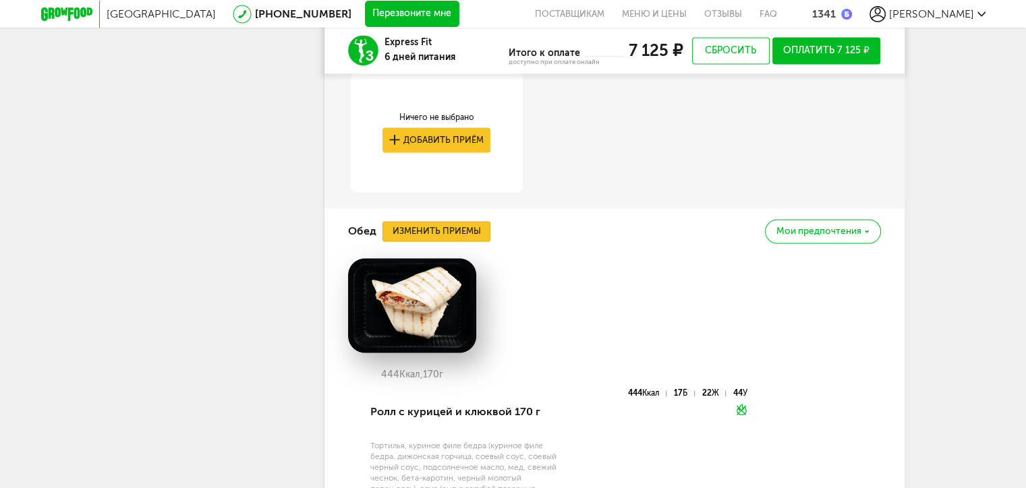
click at [435, 233] on button "Изменить приемы" at bounding box center [436, 231] width 108 height 20
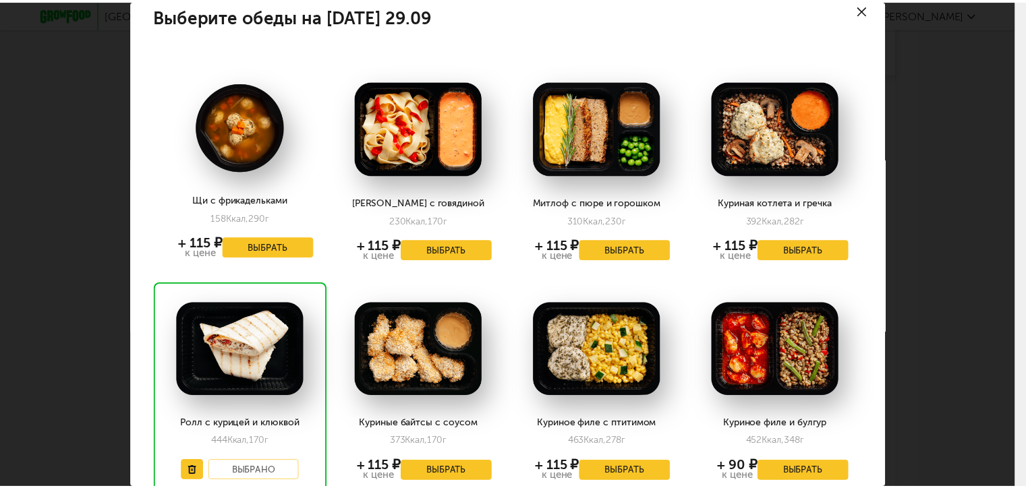
scroll to position [0, 0]
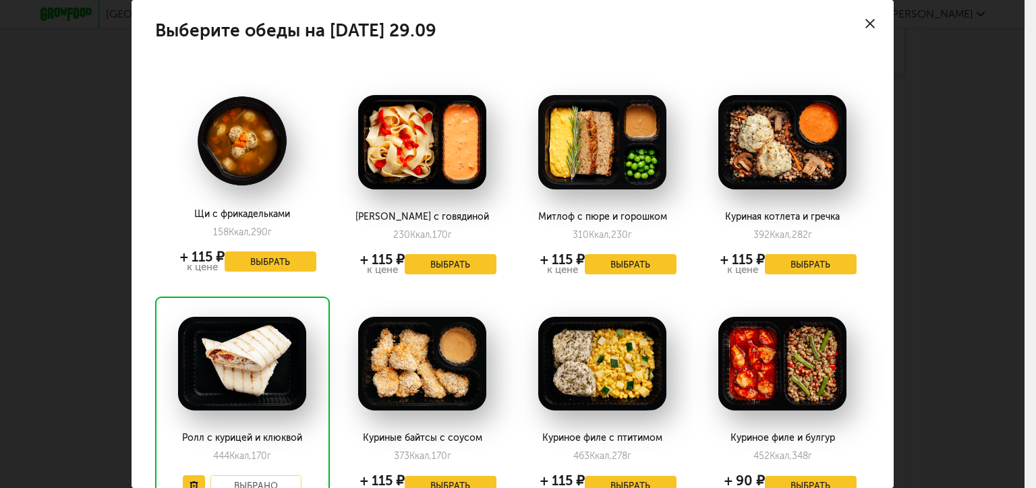
click at [974, 107] on div "Выберите обеды на понедельник 29.09 Щи с фрикадельками 158 Ккал, 290 г + 115 ₽ …" at bounding box center [512, 244] width 1024 height 488
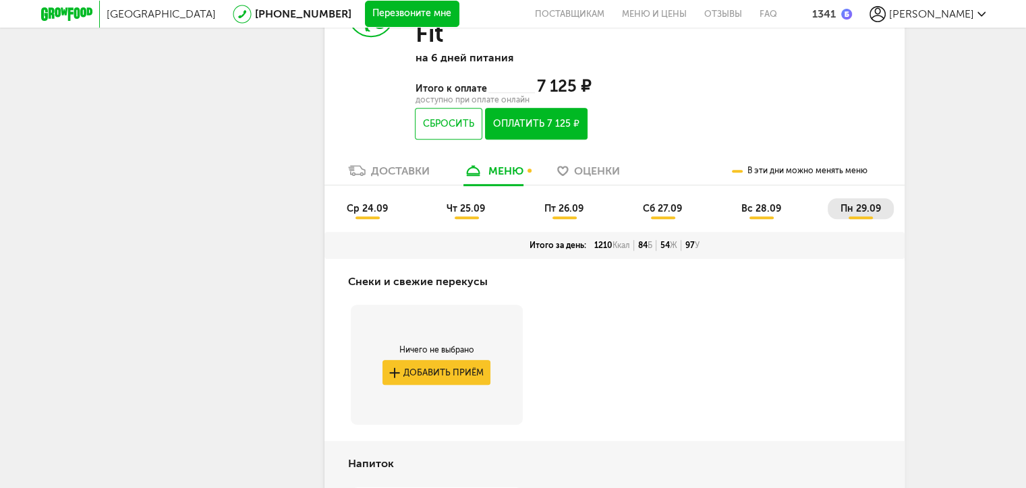
scroll to position [882, 0]
click at [769, 211] on span "вс 28.09" at bounding box center [761, 207] width 40 height 11
click at [664, 209] on span "сб 27.09" at bounding box center [662, 207] width 39 height 11
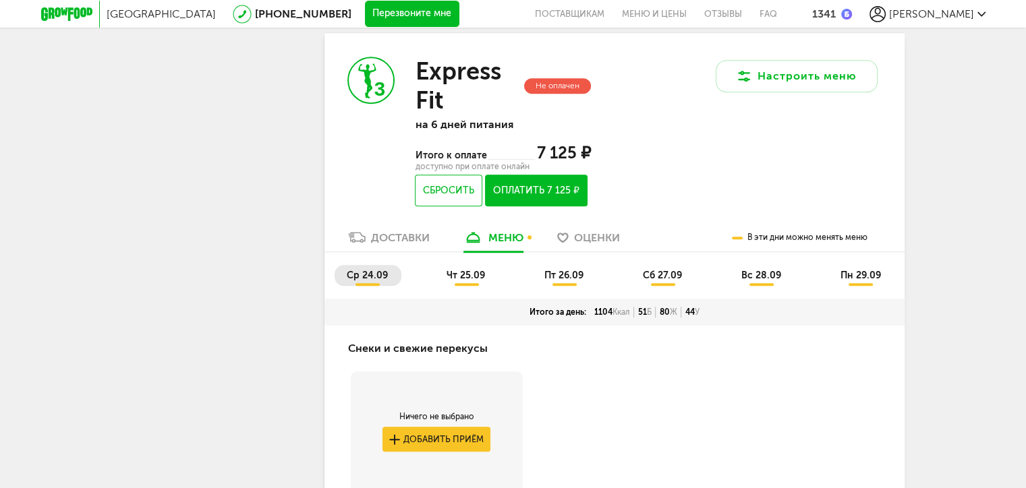
click at [363, 276] on span "ср 24.09" at bounding box center [367, 275] width 41 height 11
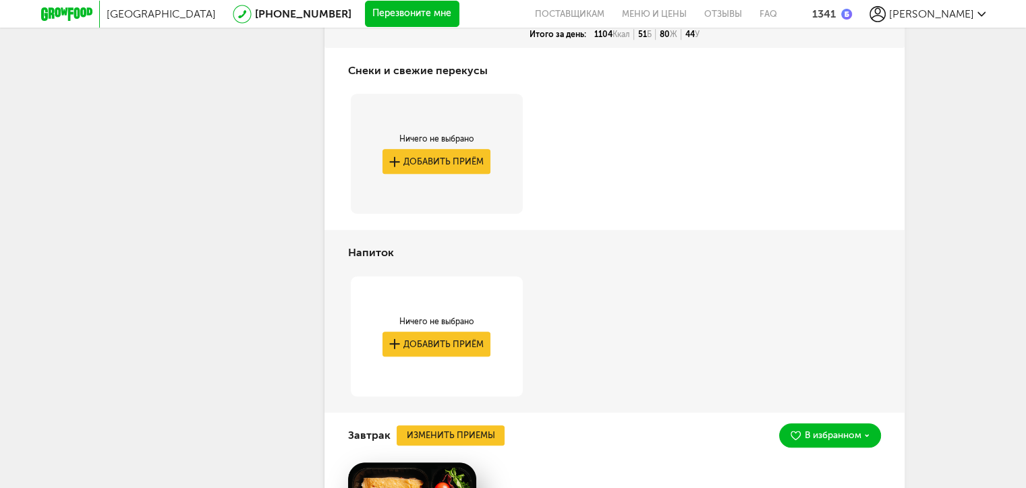
scroll to position [1017, 0]
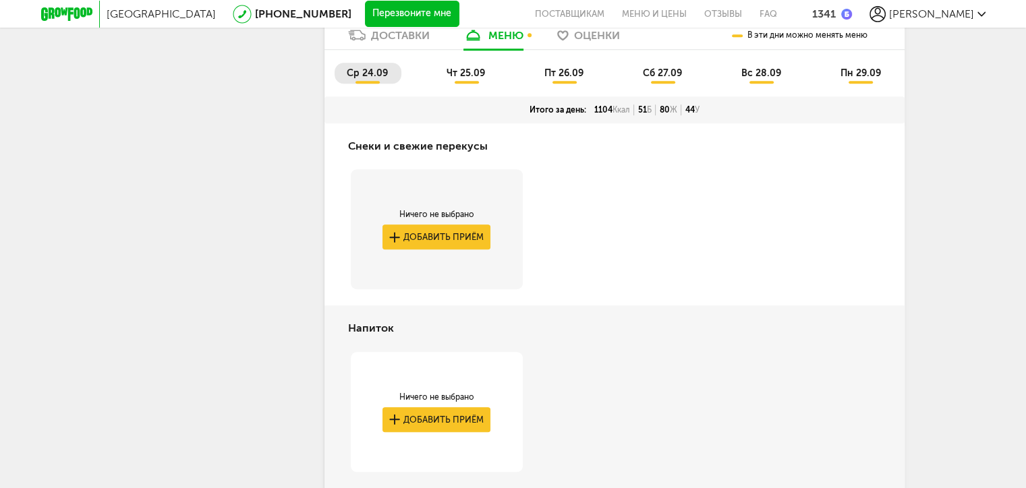
click at [464, 67] on li "чт 25.09" at bounding box center [466, 73] width 64 height 21
click at [574, 73] on span "пт 26.09" at bounding box center [563, 72] width 39 height 11
click at [658, 76] on span "сб 27.09" at bounding box center [662, 72] width 39 height 11
click at [750, 77] on span "вс 28.09" at bounding box center [761, 72] width 40 height 11
click at [871, 76] on span "пн 29.09" at bounding box center [860, 72] width 40 height 11
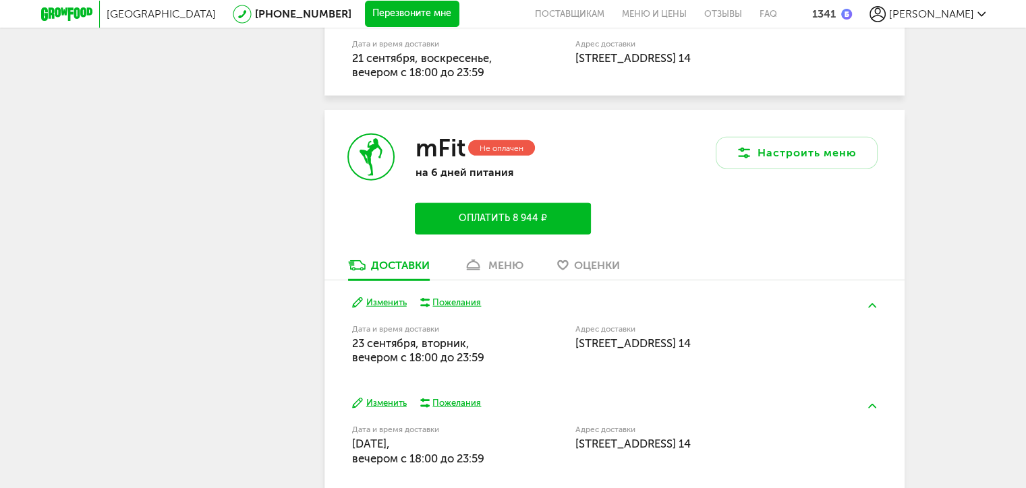
scroll to position [3469, 0]
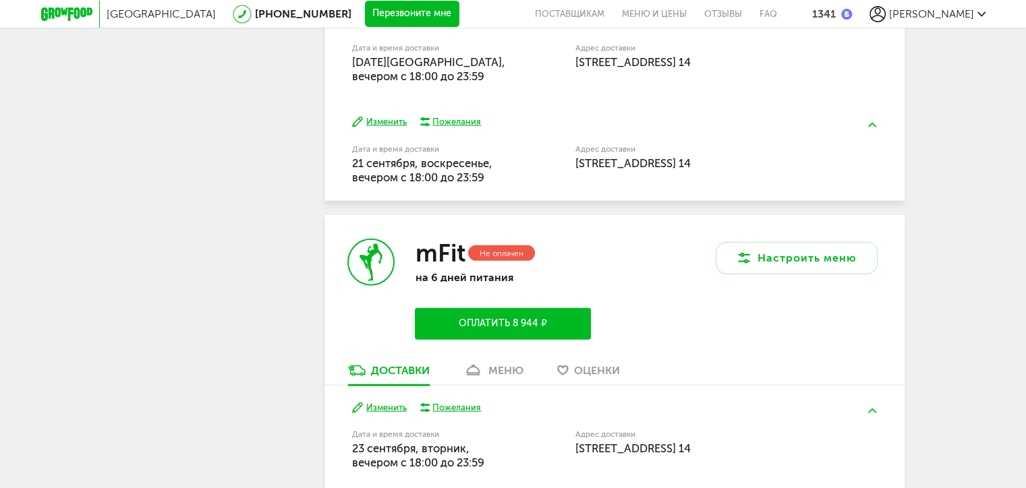
click at [516, 370] on div "меню" at bounding box center [505, 370] width 35 height 13
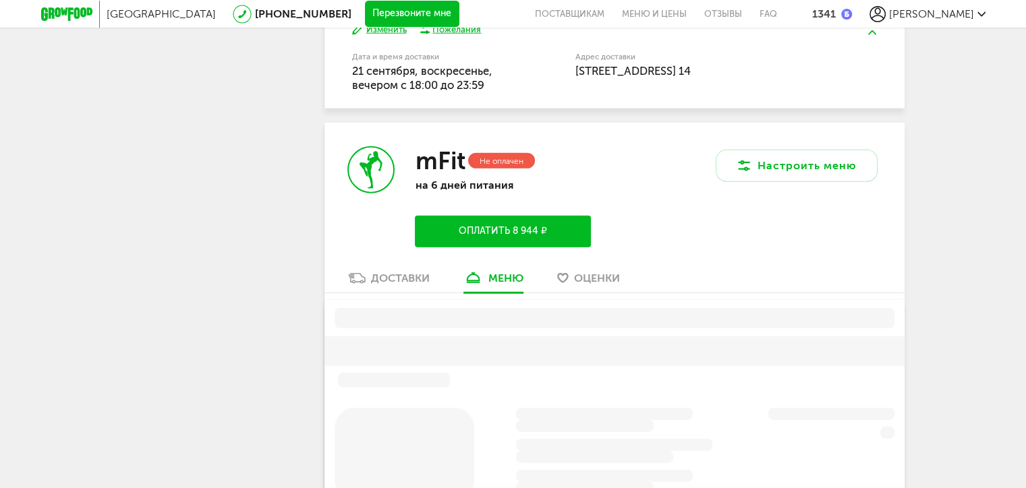
scroll to position [3652, 0]
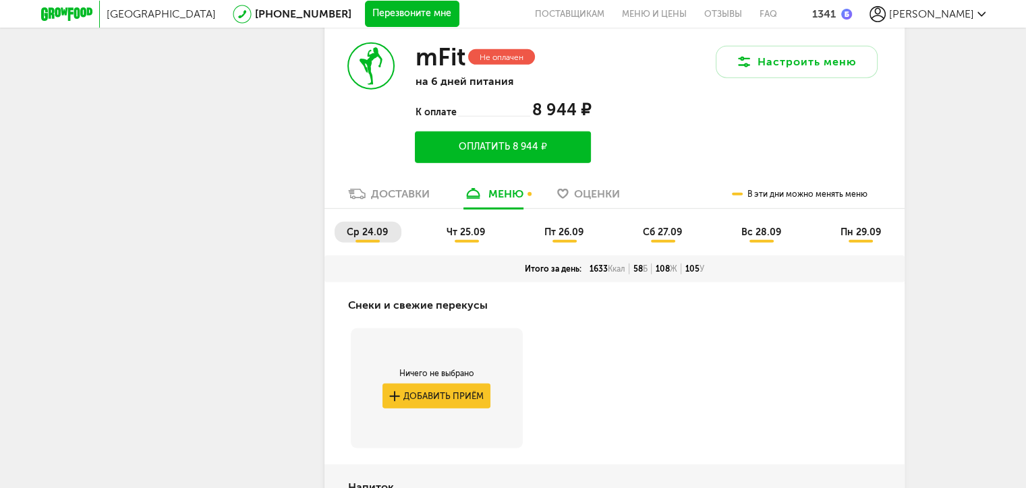
click at [370, 228] on span "ср 24.09" at bounding box center [367, 232] width 41 height 11
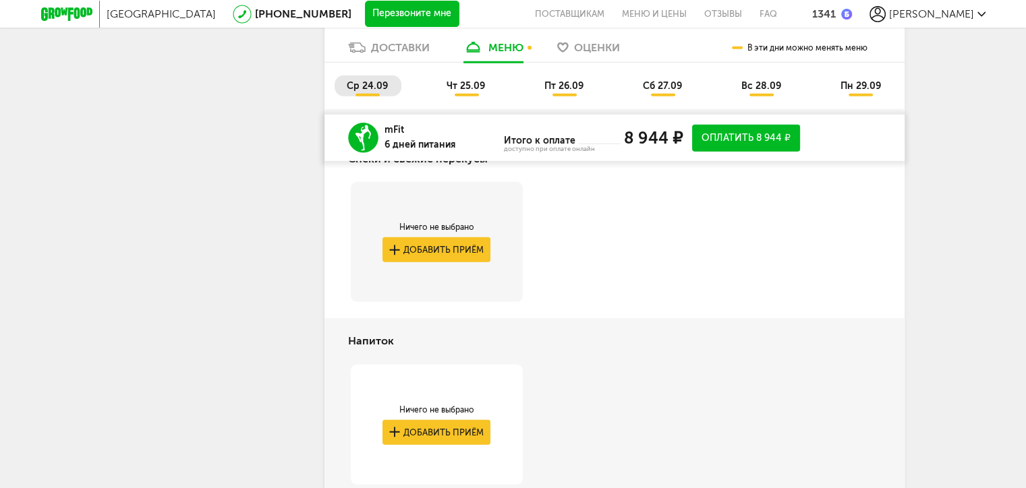
scroll to position [3706, 0]
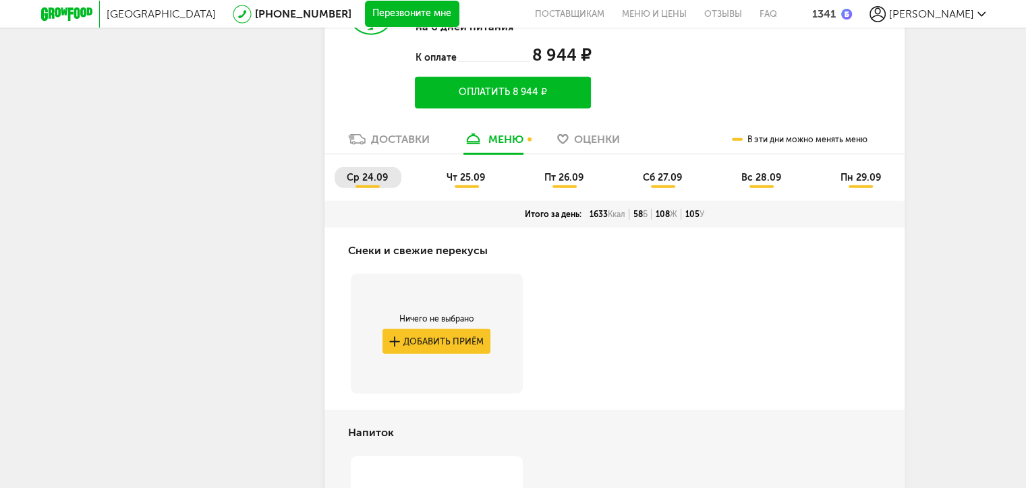
click at [469, 181] on span "чт 25.09" at bounding box center [465, 177] width 38 height 11
click at [566, 175] on span "пт 26.09" at bounding box center [563, 177] width 39 height 11
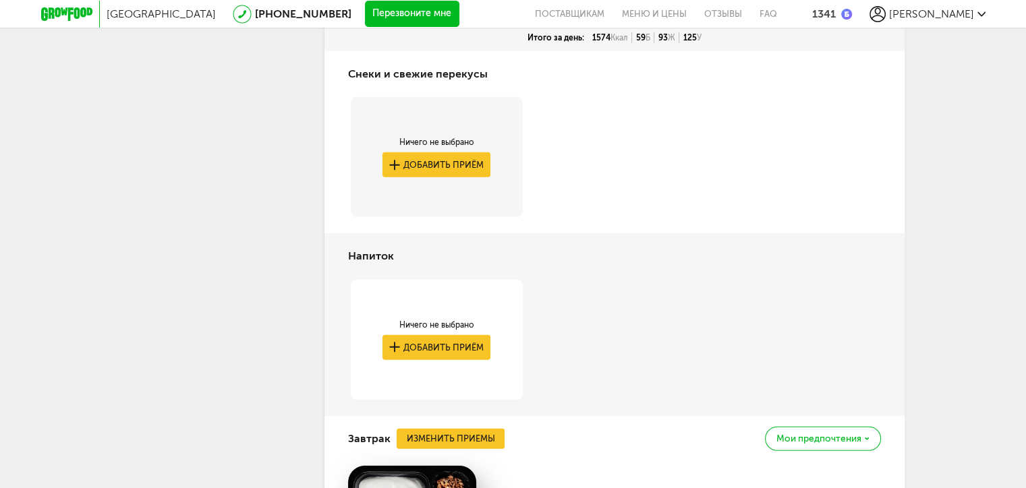
scroll to position [3546, 0]
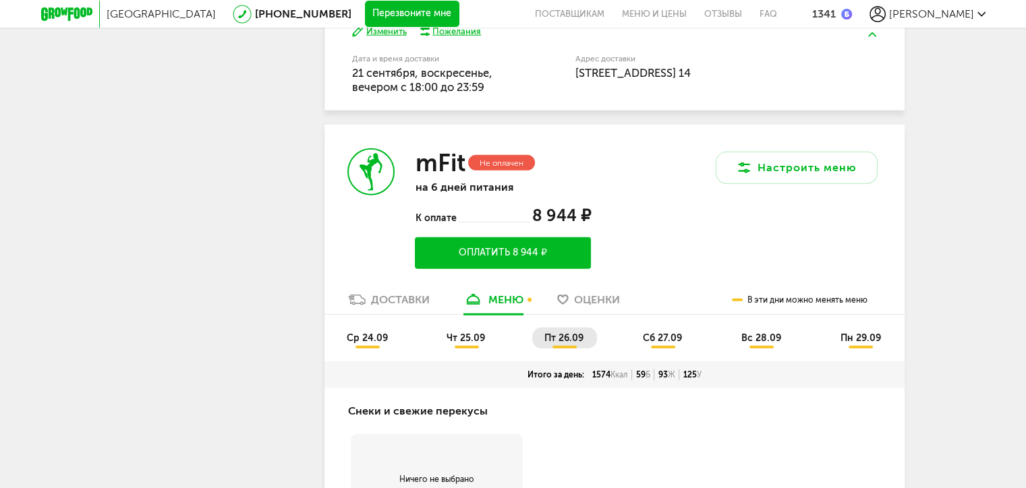
click at [661, 343] on span "сб 27.09" at bounding box center [662, 337] width 39 height 11
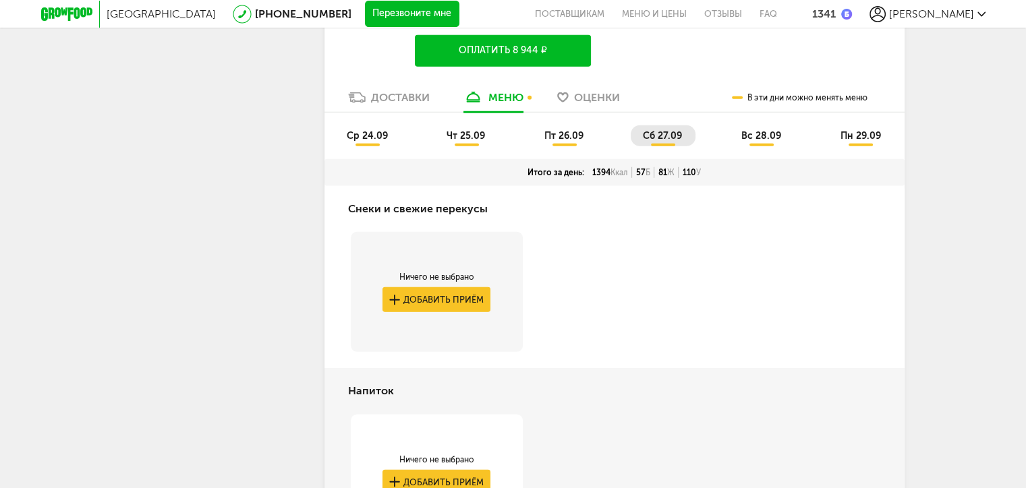
scroll to position [3603, 0]
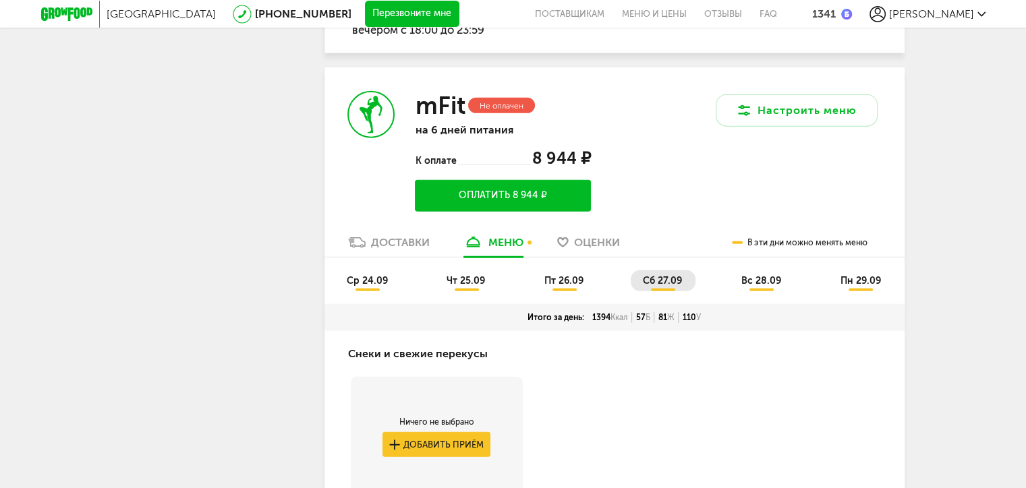
click at [766, 277] on span "вс 28.09" at bounding box center [761, 280] width 40 height 11
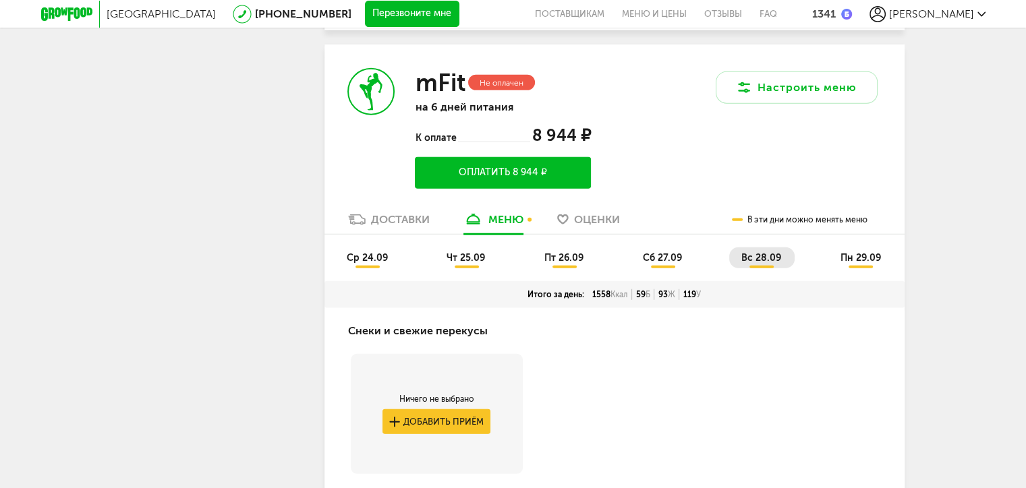
scroll to position [3522, 0]
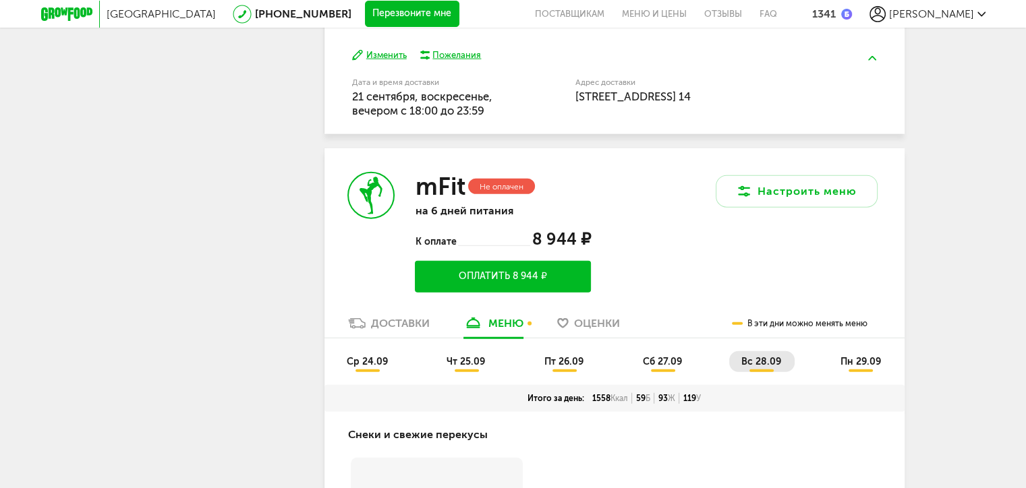
click at [860, 363] on span "пн 29.09" at bounding box center [860, 361] width 40 height 11
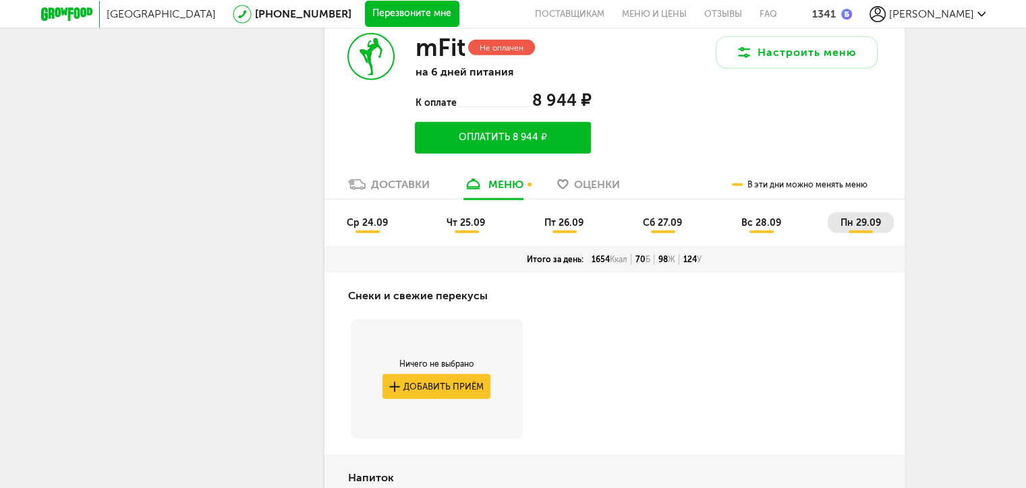
scroll to position [3792, 0]
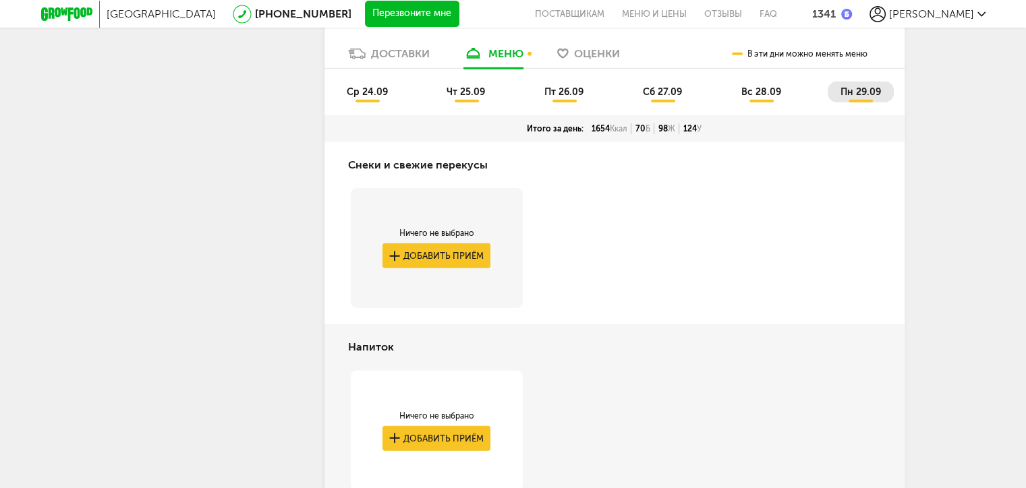
click at [361, 102] on li "ср 24.09" at bounding box center [367, 92] width 67 height 21
click at [558, 98] on li "пт 26.09" at bounding box center [564, 92] width 65 height 21
click at [854, 91] on span "пн 29.09" at bounding box center [860, 91] width 40 height 11
click at [763, 94] on span "вс 28.09" at bounding box center [761, 91] width 40 height 11
click at [646, 92] on span "сб 27.09" at bounding box center [662, 91] width 39 height 11
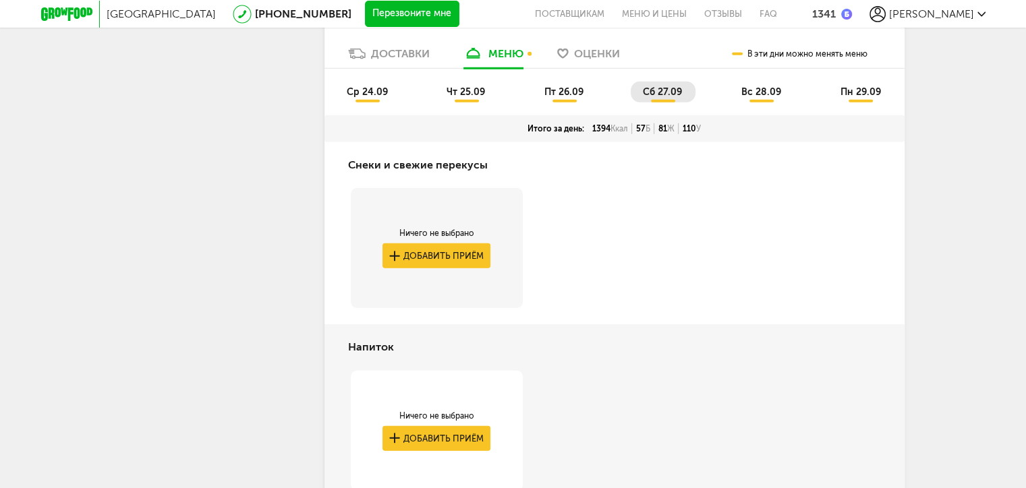
click at [565, 94] on span "пт 26.09" at bounding box center [563, 91] width 39 height 11
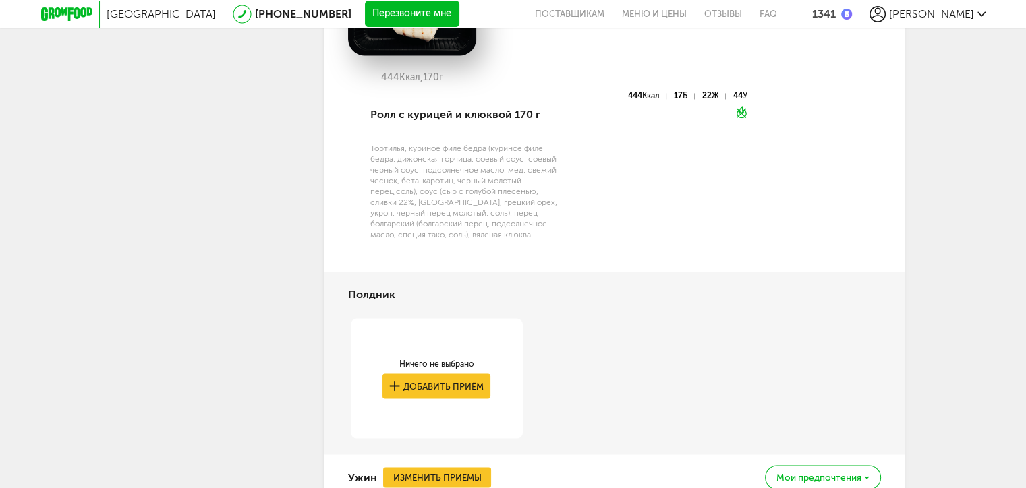
scroll to position [2308, 0]
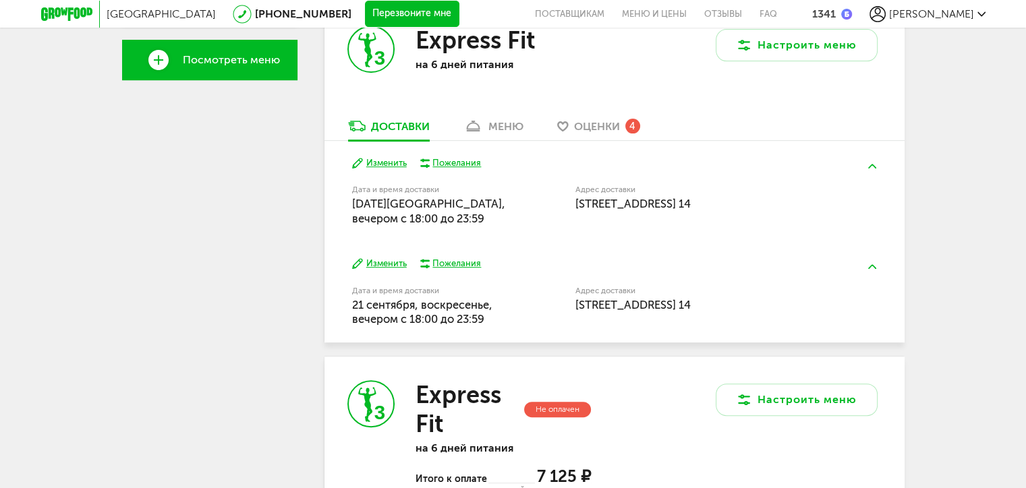
scroll to position [674, 0]
